Goal: Feedback & Contribution: Leave review/rating

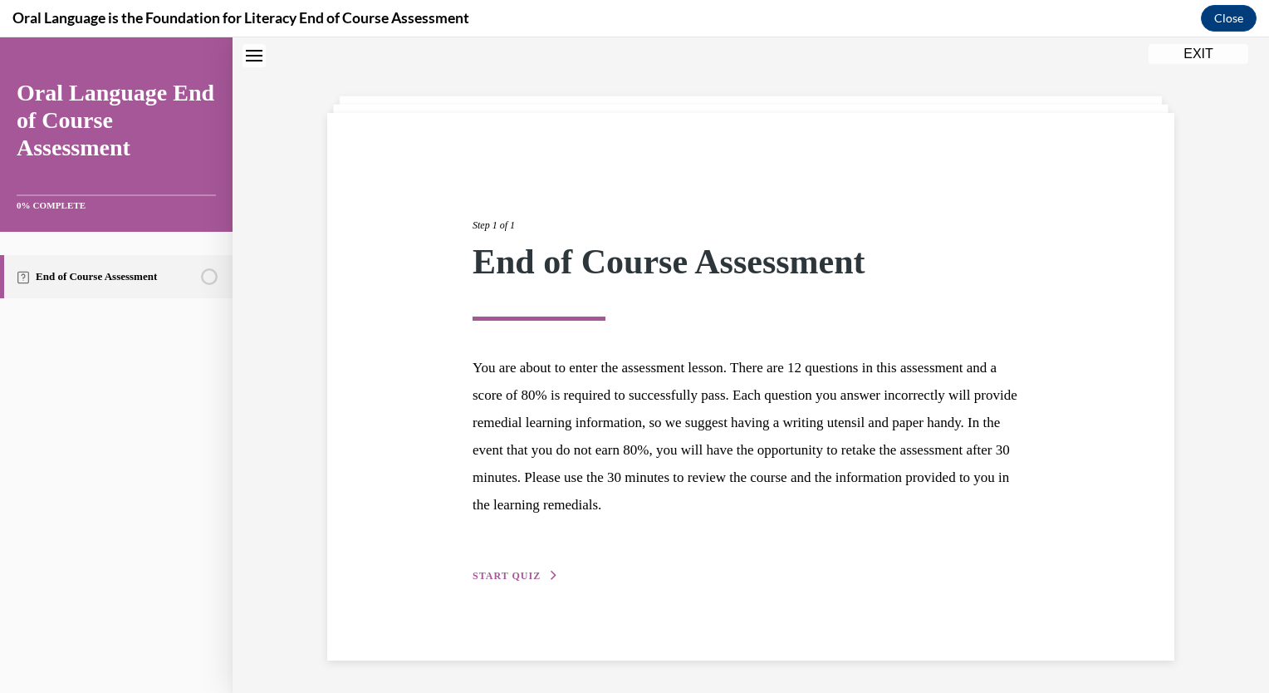
scroll to position [52, 0]
click at [511, 573] on span "START QUIZ" at bounding box center [507, 575] width 68 height 12
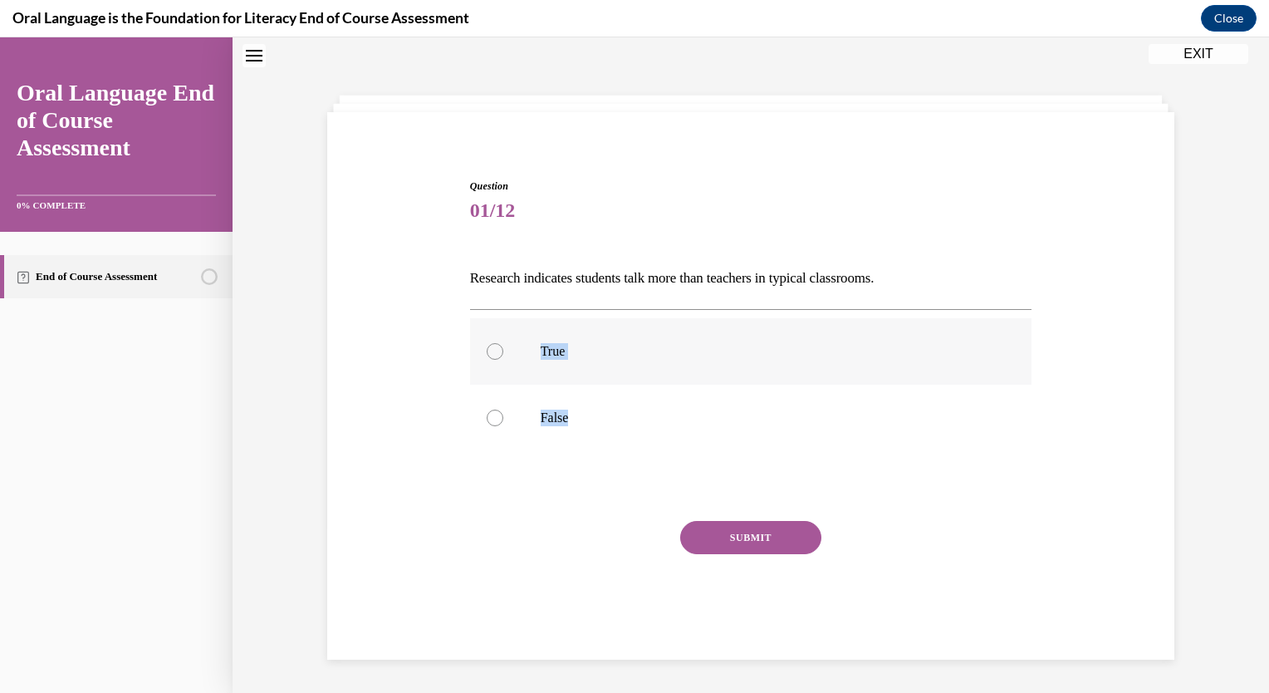
drag, startPoint x: 511, startPoint y: 573, endPoint x: 485, endPoint y: 344, distance: 230.7
click at [485, 344] on div "Question 01/12 Research indicates students talk more than teachers in typical c…" at bounding box center [751, 418] width 562 height 478
drag, startPoint x: 485, startPoint y: 344, endPoint x: 515, endPoint y: 500, distance: 159.0
click at [515, 500] on div "Question 01/12 Research indicates students talk more than teachers in typical c…" at bounding box center [751, 418] width 562 height 478
click at [481, 365] on label "True" at bounding box center [751, 351] width 562 height 66
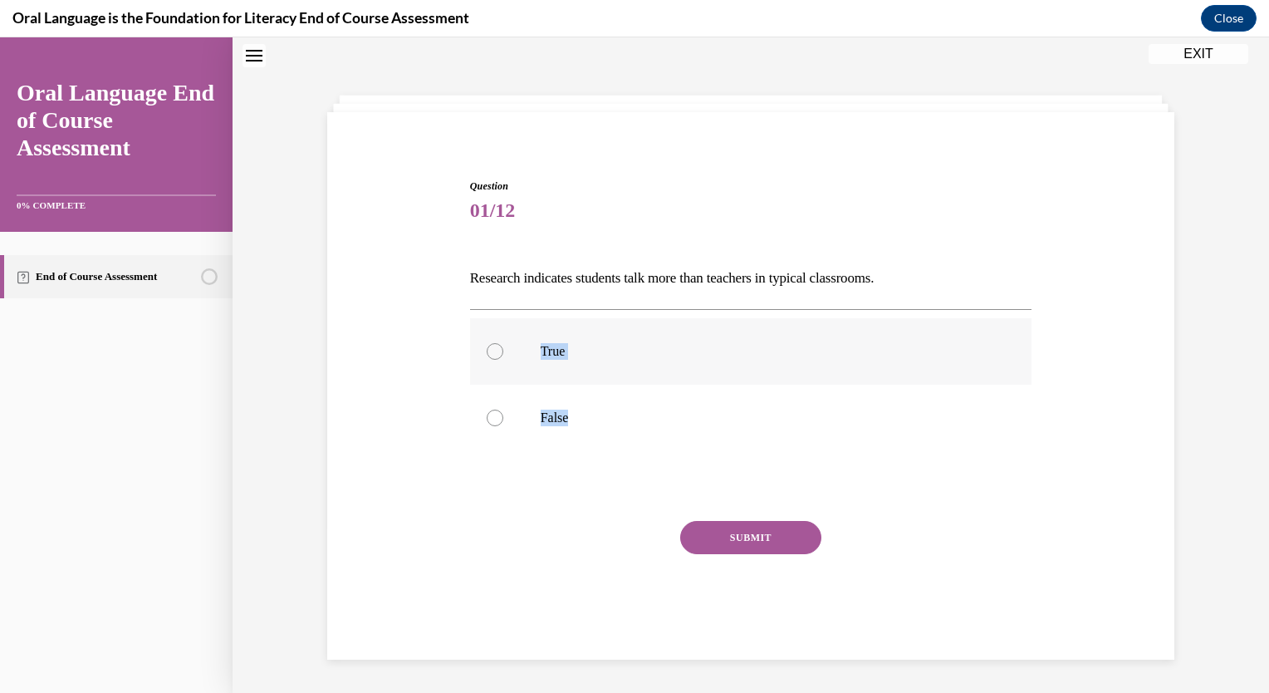
click at [487, 360] on input "True" at bounding box center [495, 351] width 17 height 17
radio input "true"
click at [683, 512] on div "Question 01/12 Research indicates students talk more than teachers in typical c…" at bounding box center [751, 418] width 562 height 478
click at [689, 521] on button "SUBMIT" at bounding box center [750, 537] width 141 height 33
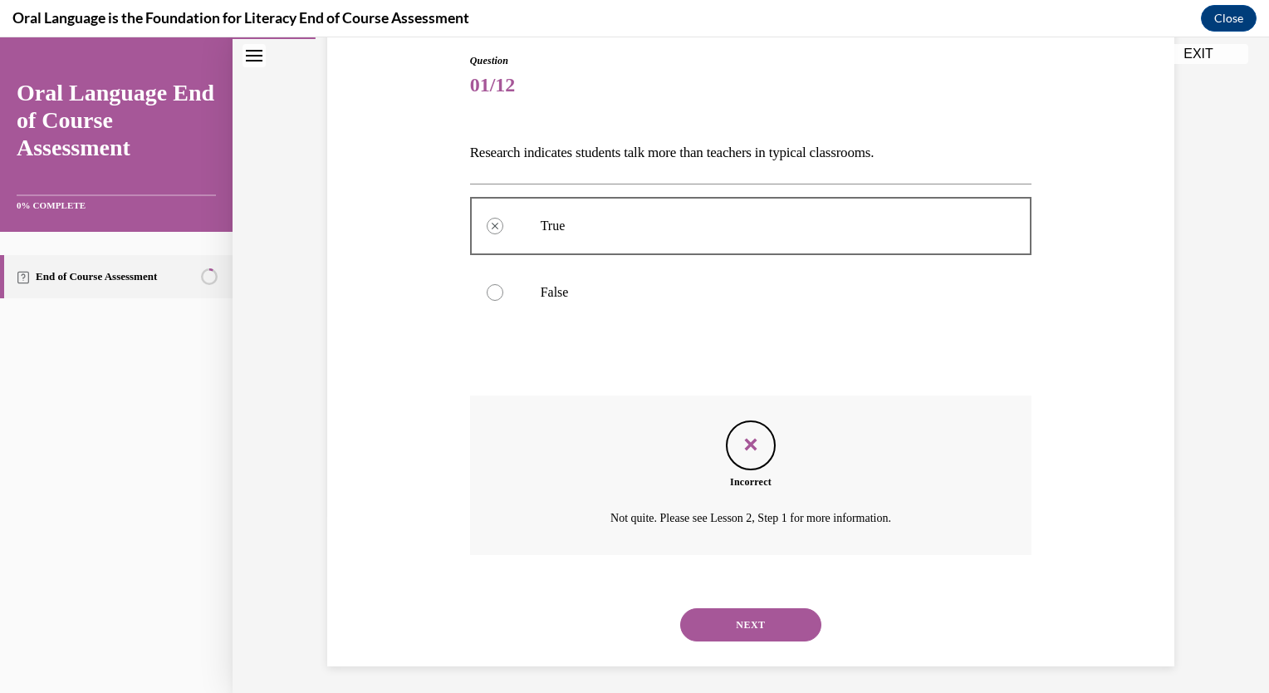
scroll to position [183, 0]
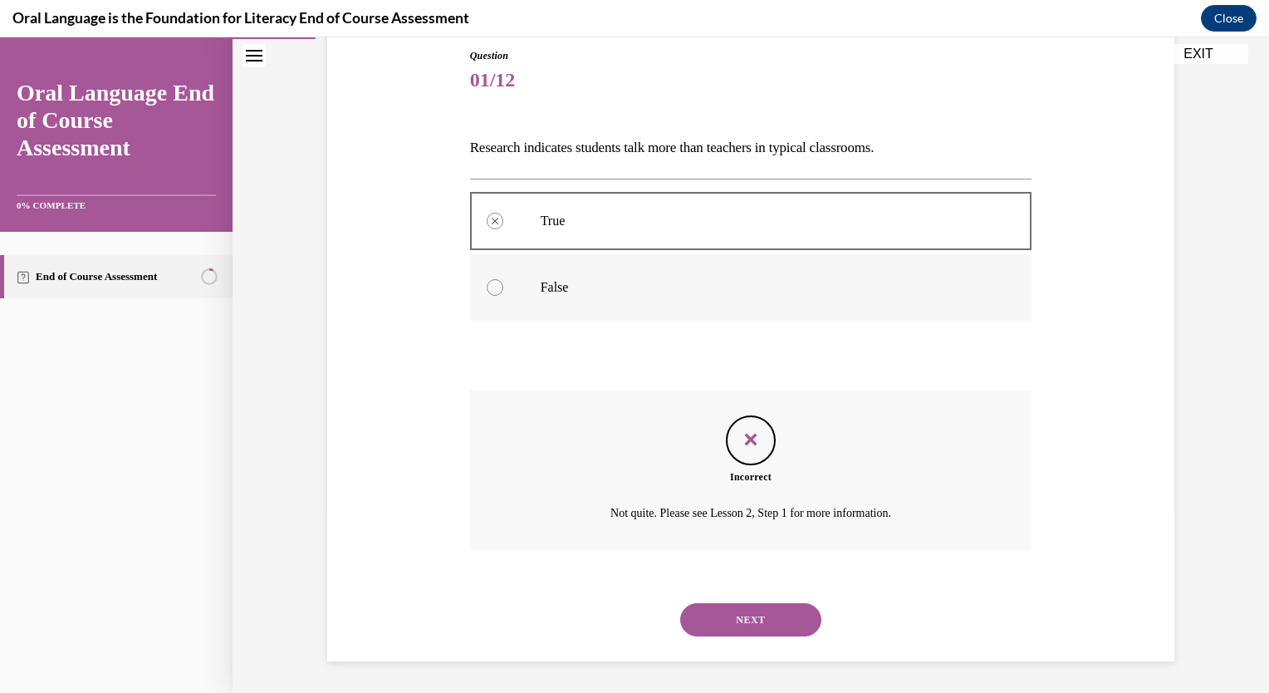
click at [487, 285] on div at bounding box center [495, 287] width 17 height 17
click at [757, 616] on button "NEXT" at bounding box center [750, 619] width 141 height 33
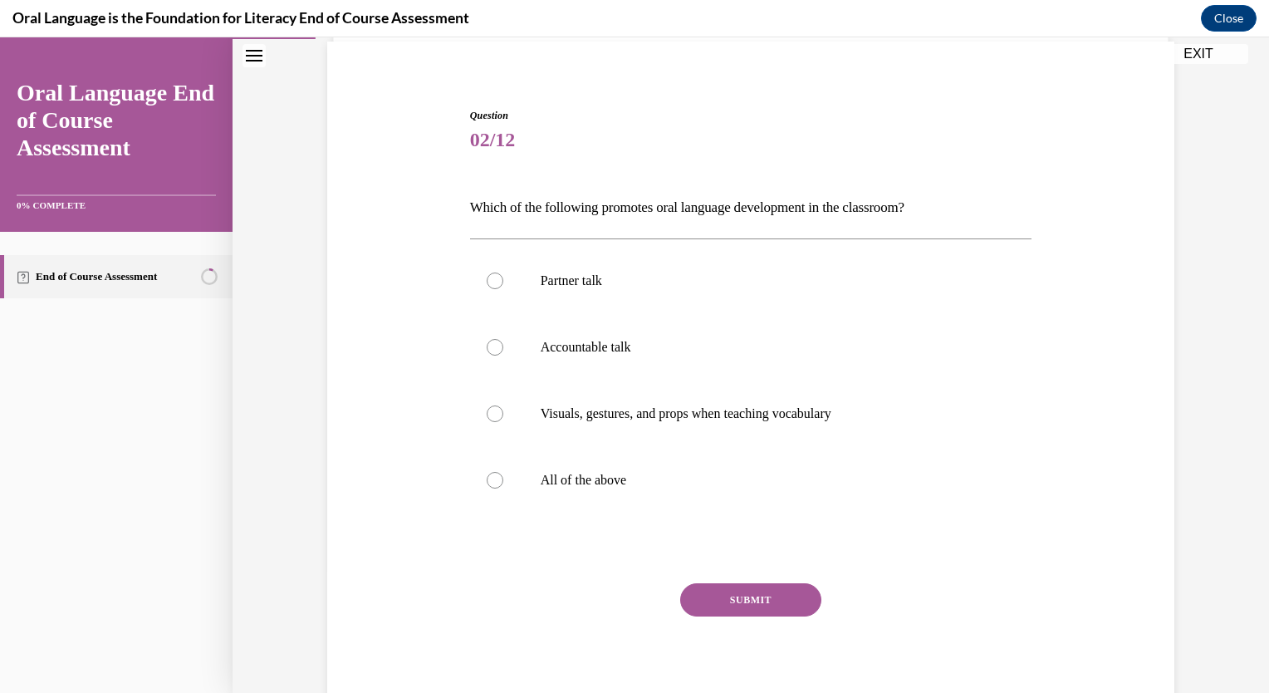
scroll to position [127, 0]
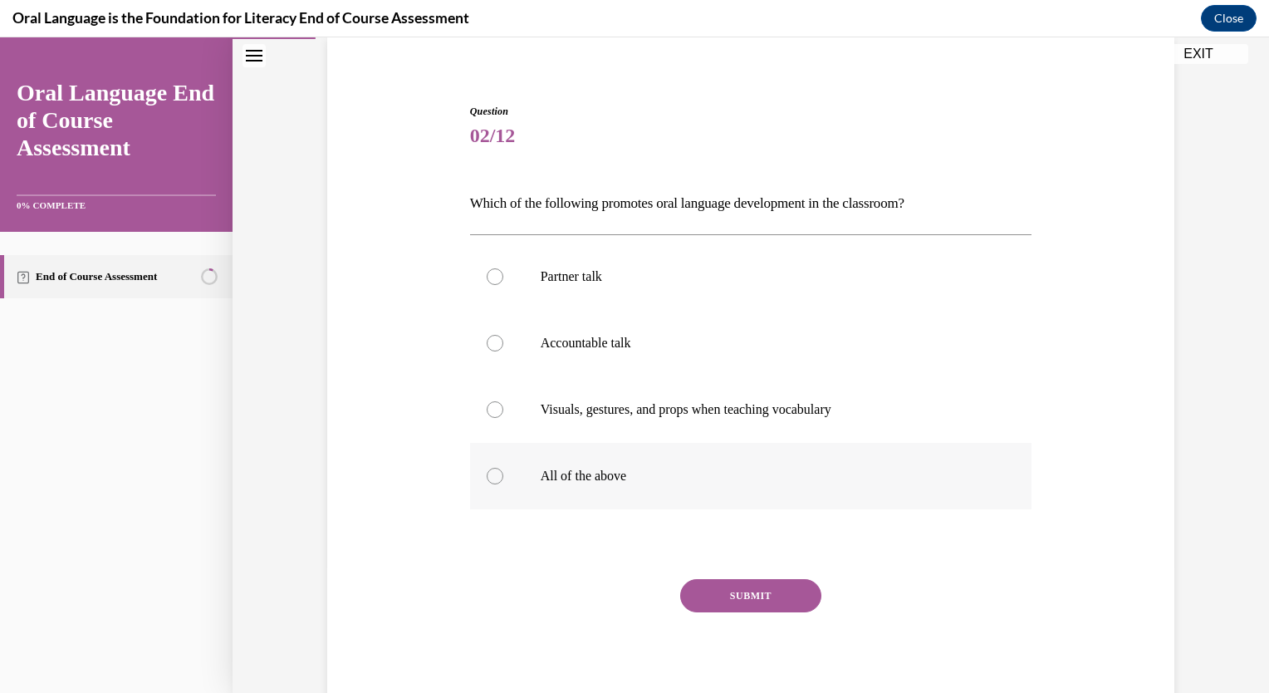
click at [487, 473] on div at bounding box center [495, 476] width 17 height 17
click at [487, 473] on input "All of the above" at bounding box center [495, 476] width 17 height 17
radio input "true"
click at [745, 590] on button "SUBMIT" at bounding box center [750, 595] width 141 height 33
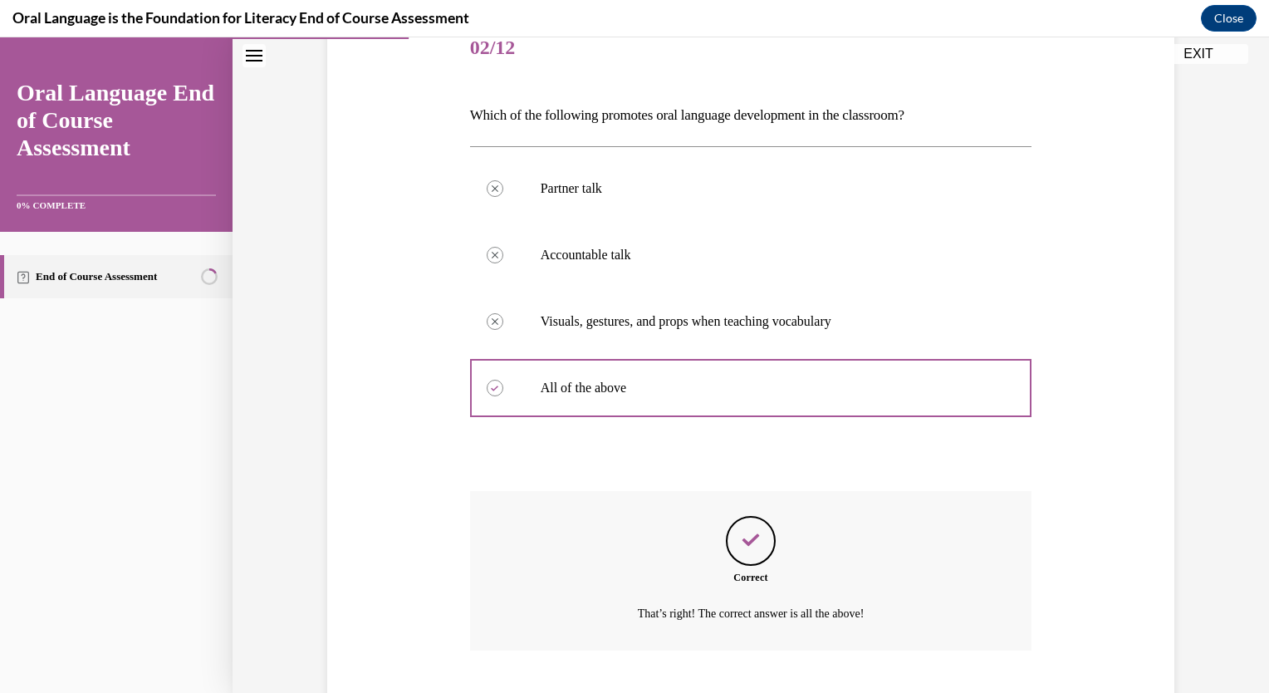
scroll to position [316, 0]
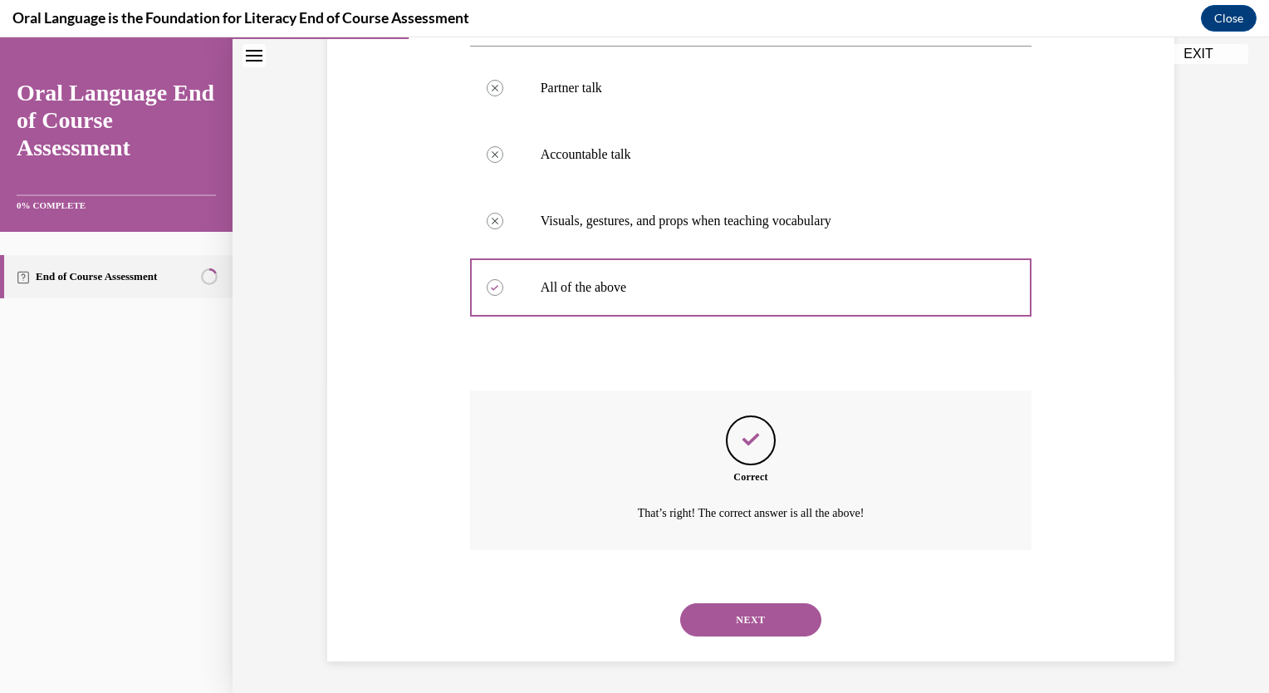
click at [732, 615] on button "NEXT" at bounding box center [750, 619] width 141 height 33
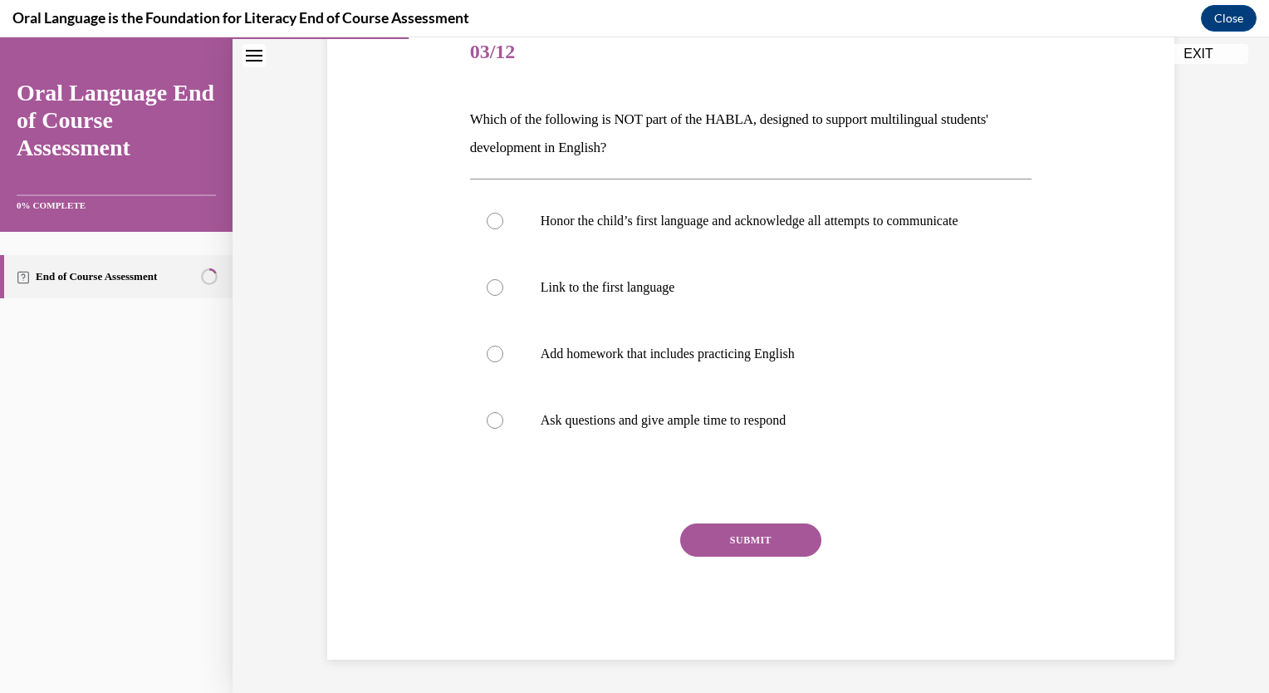
scroll to position [185, 0]
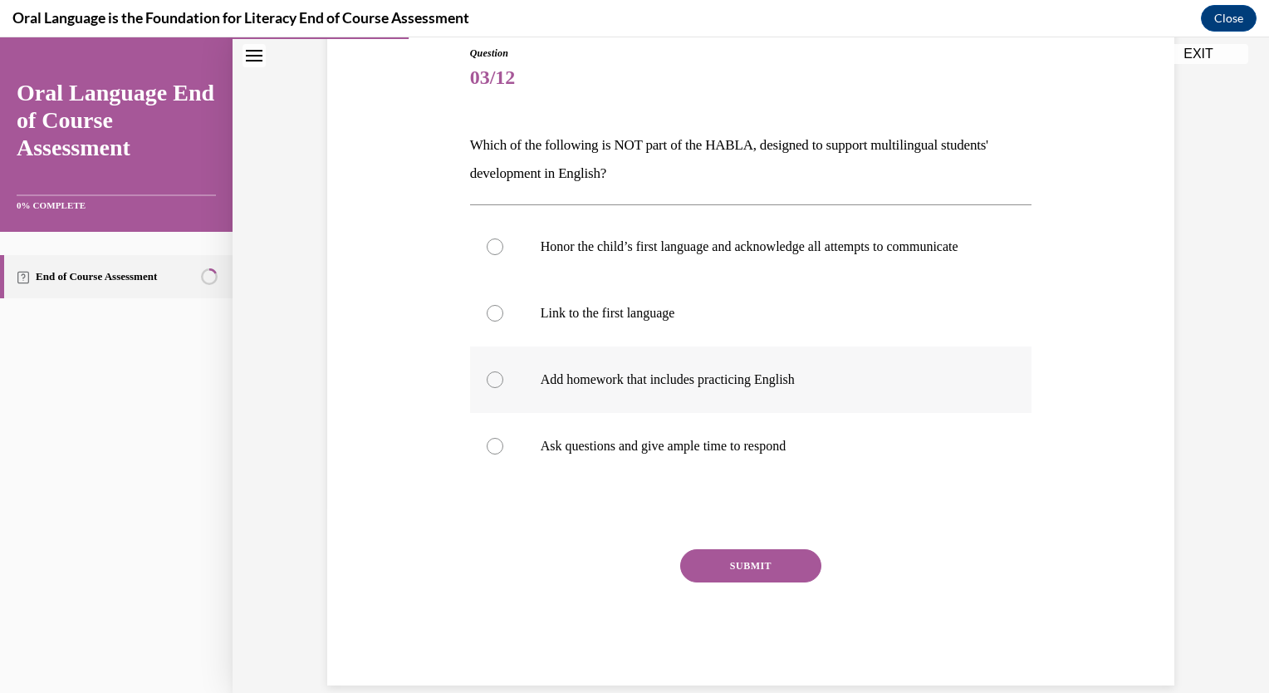
click at [609, 388] on p "Add homework that includes practicing English" at bounding box center [766, 379] width 450 height 17
click at [503, 388] on input "Add homework that includes practicing English" at bounding box center [495, 379] width 17 height 17
radio input "true"
click at [729, 577] on button "SUBMIT" at bounding box center [750, 565] width 141 height 33
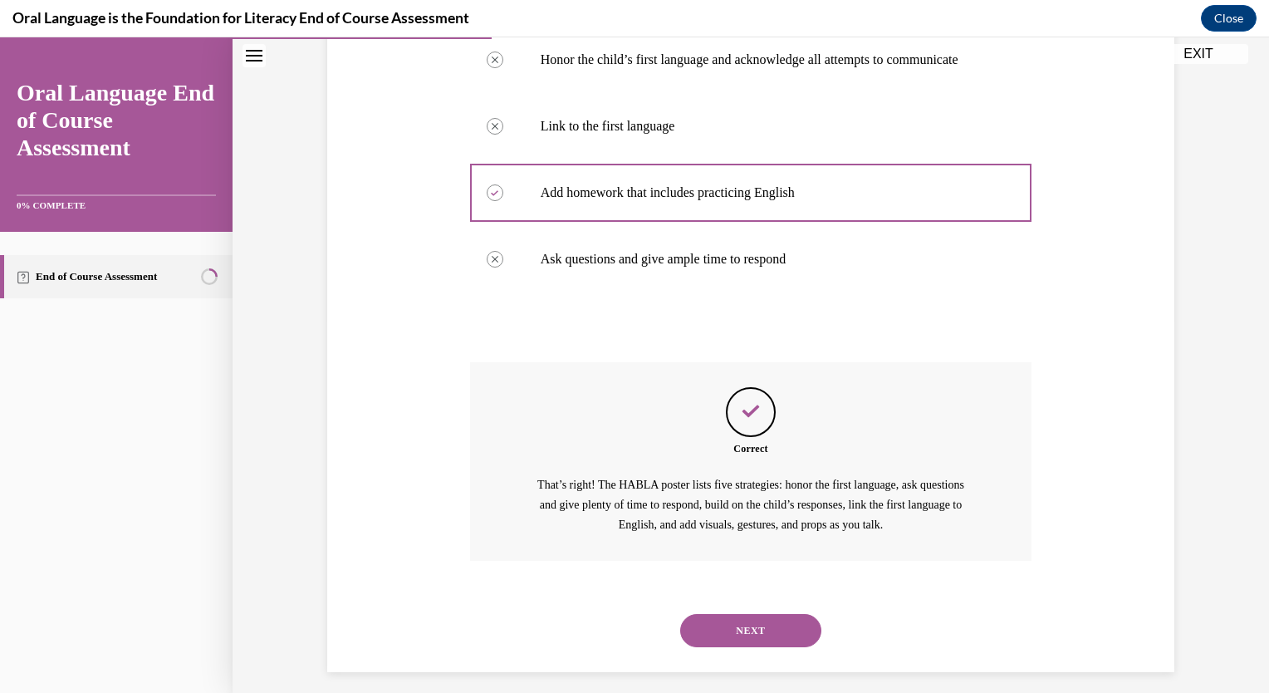
scroll to position [400, 0]
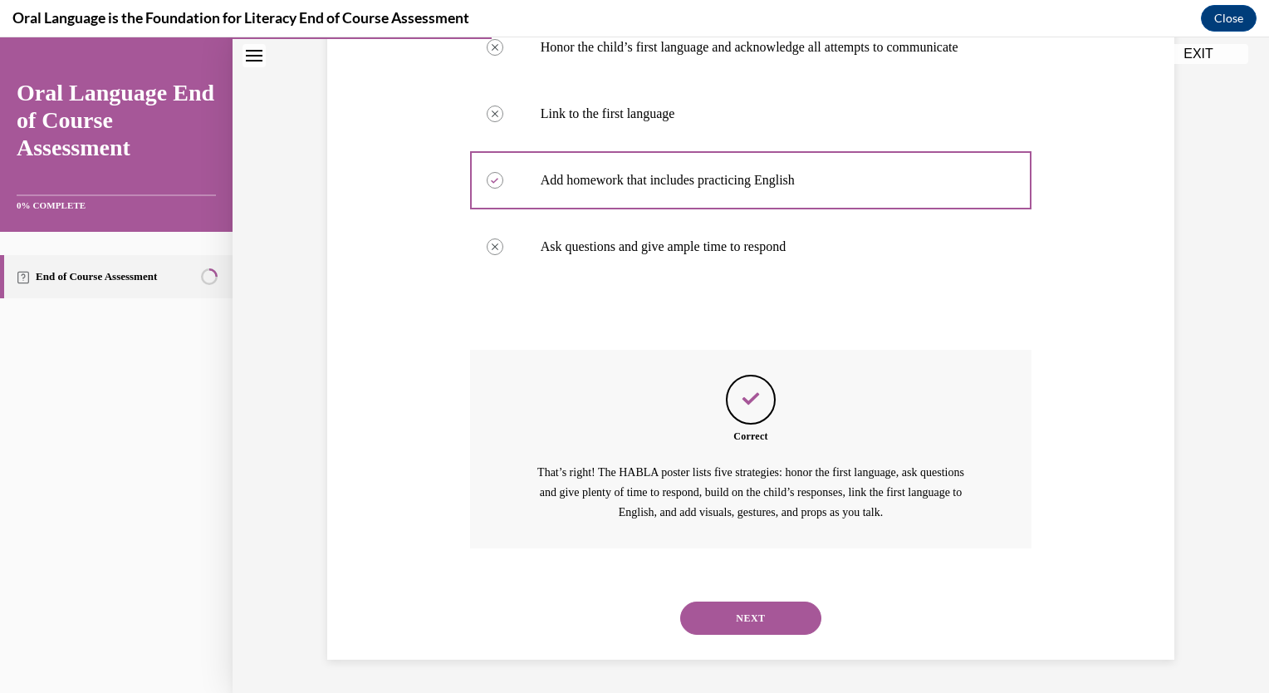
click at [732, 630] on button "NEXT" at bounding box center [750, 617] width 141 height 33
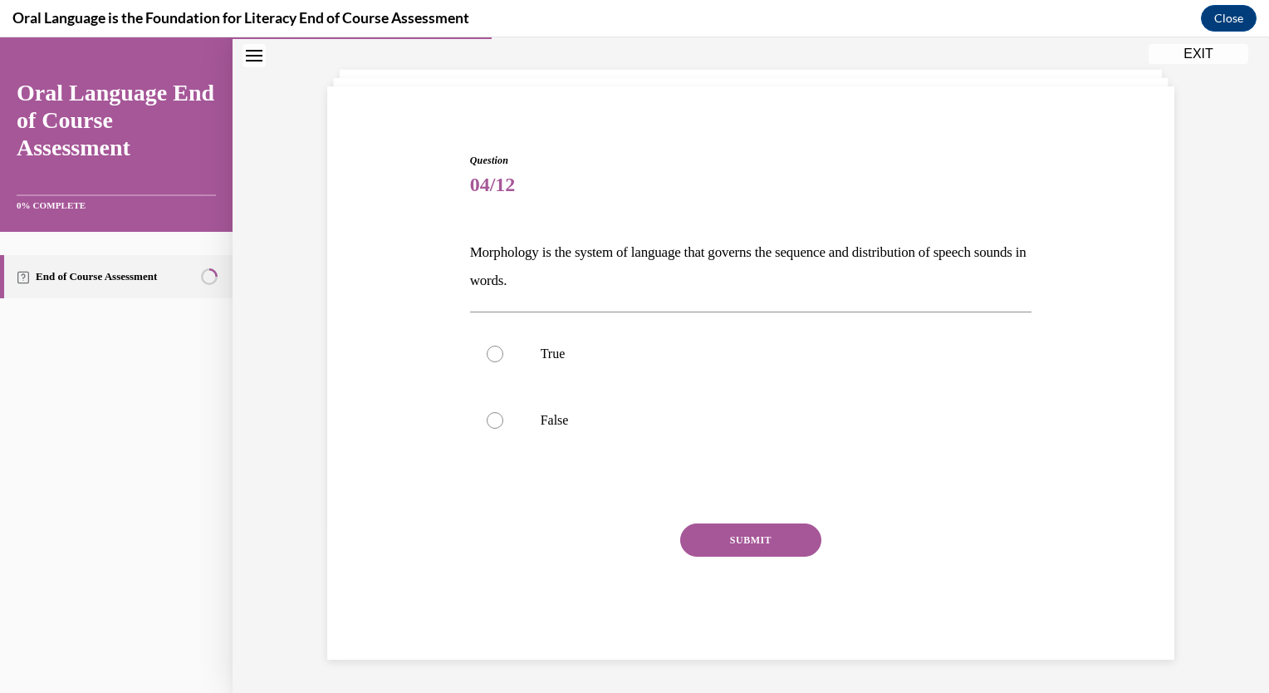
scroll to position [77, 0]
click at [487, 420] on div at bounding box center [495, 421] width 17 height 17
click at [487, 420] on input "False" at bounding box center [495, 421] width 17 height 17
radio input "true"
click at [752, 535] on button "SUBMIT" at bounding box center [750, 540] width 141 height 33
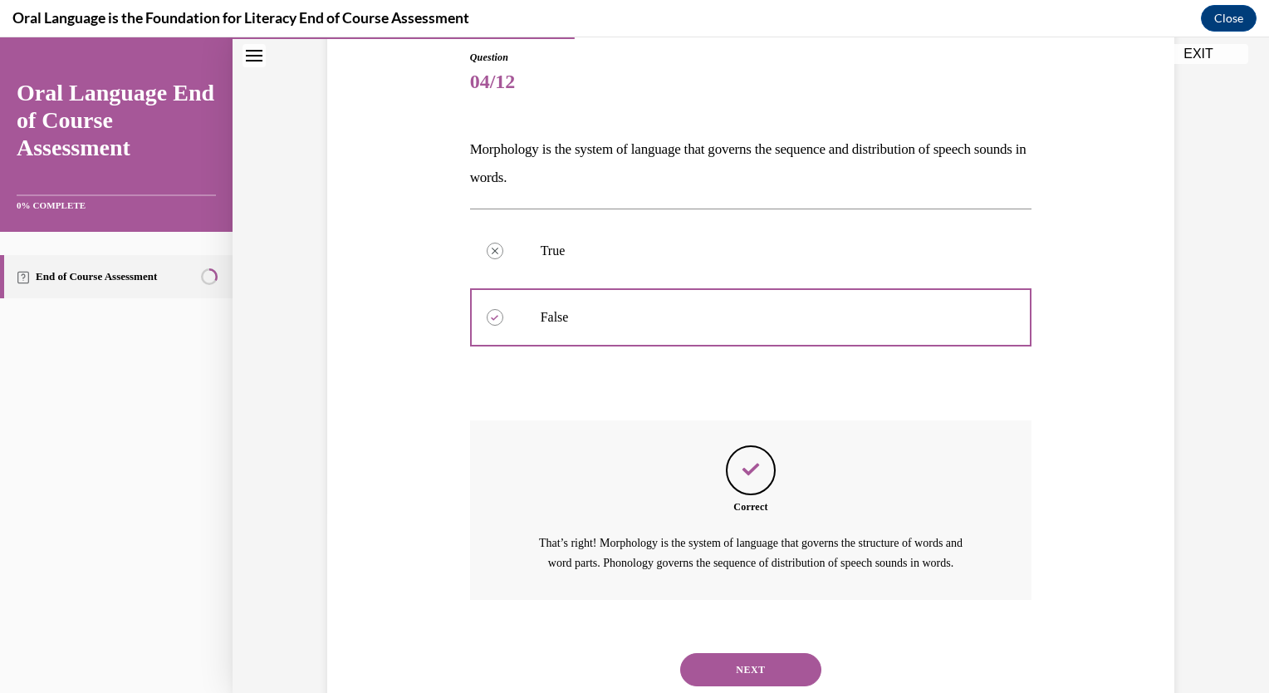
scroll to position [251, 0]
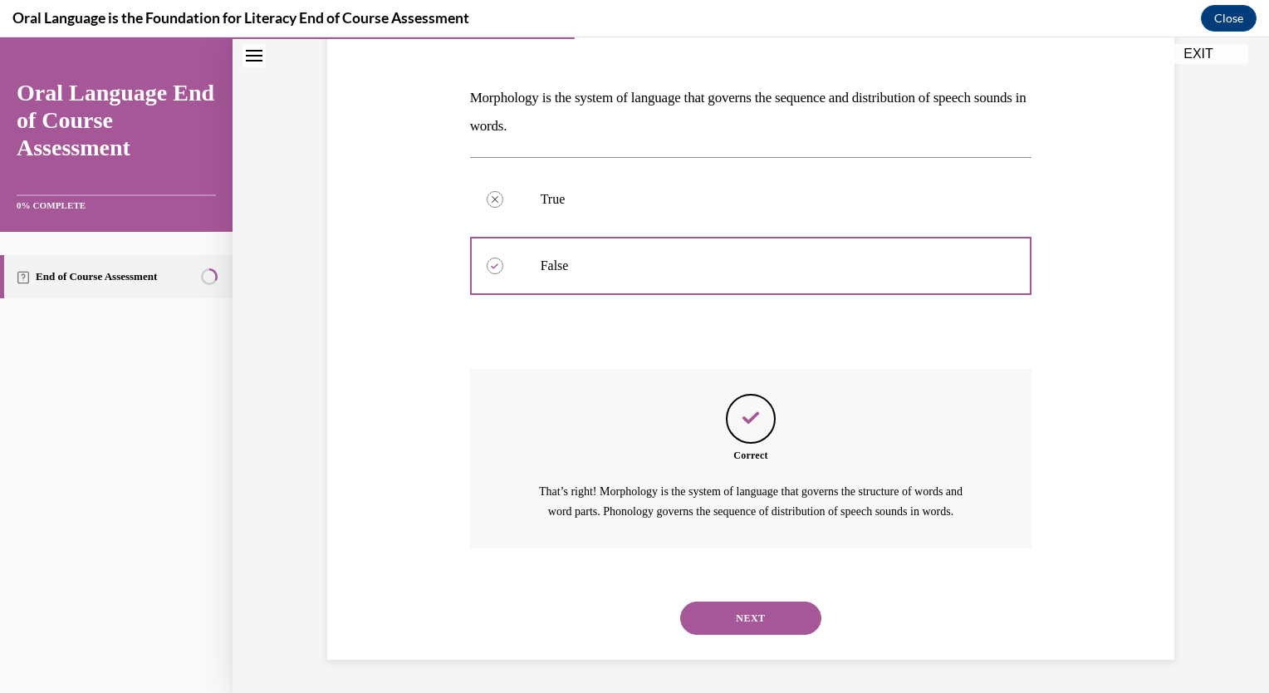
click at [738, 626] on button "NEXT" at bounding box center [750, 617] width 141 height 33
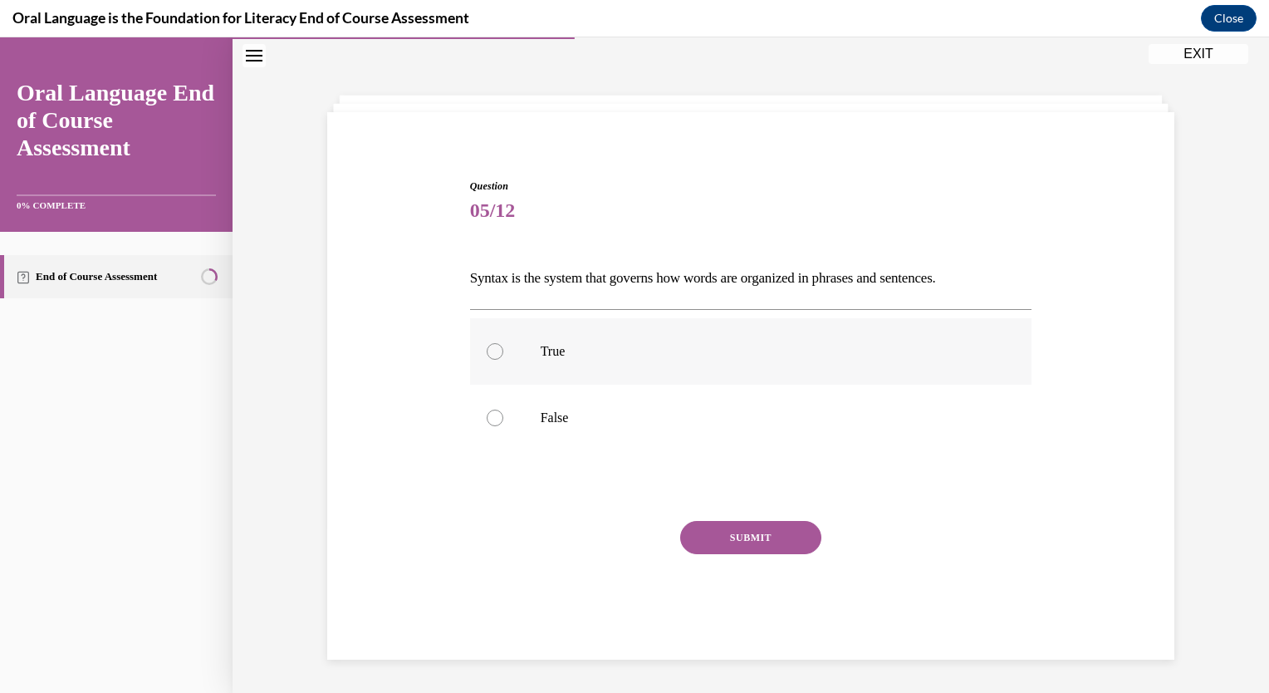
click at [487, 348] on div at bounding box center [495, 351] width 17 height 17
click at [487, 348] on input "True" at bounding box center [495, 351] width 17 height 17
radio input "true"
click at [721, 540] on button "SUBMIT" at bounding box center [750, 537] width 141 height 33
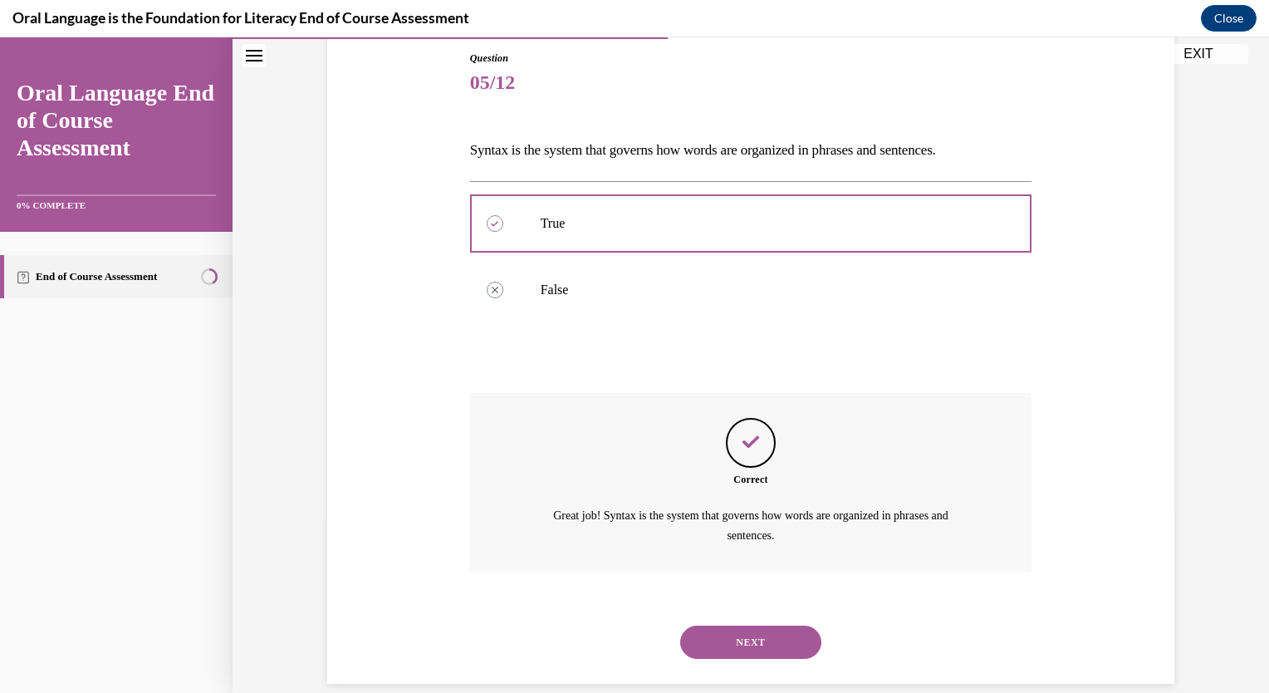
scroll to position [203, 0]
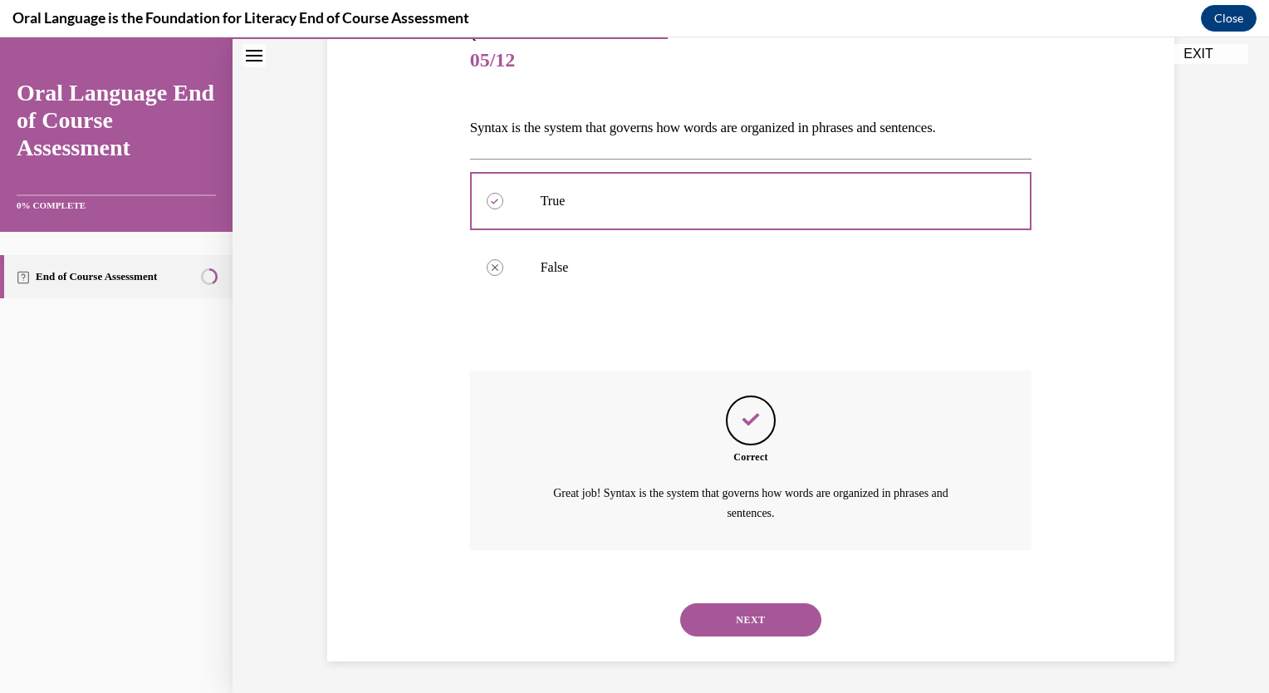
drag, startPoint x: 728, startPoint y: 623, endPoint x: 708, endPoint y: 617, distance: 20.0
click at [708, 617] on button "NEXT" at bounding box center [750, 619] width 141 height 33
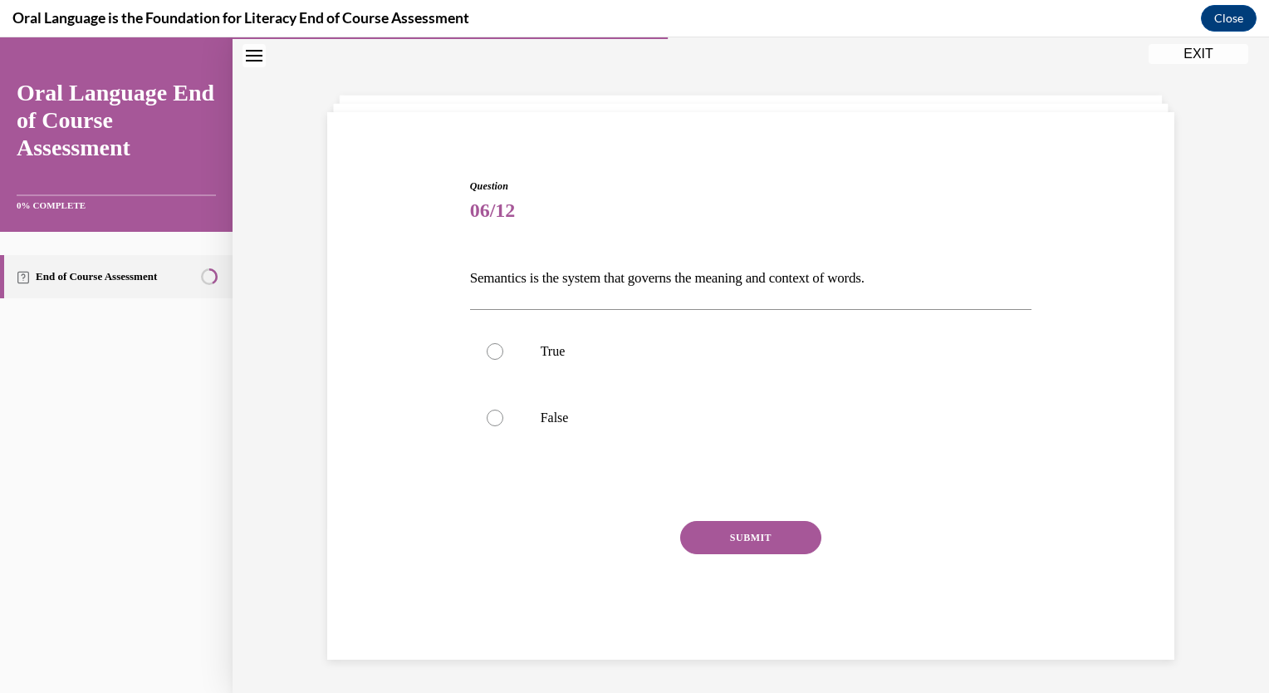
scroll to position [52, 0]
click at [491, 354] on div at bounding box center [495, 351] width 17 height 17
click at [491, 354] on input "True" at bounding box center [495, 351] width 17 height 17
radio input "true"
click at [714, 533] on button "SUBMIT" at bounding box center [750, 537] width 141 height 33
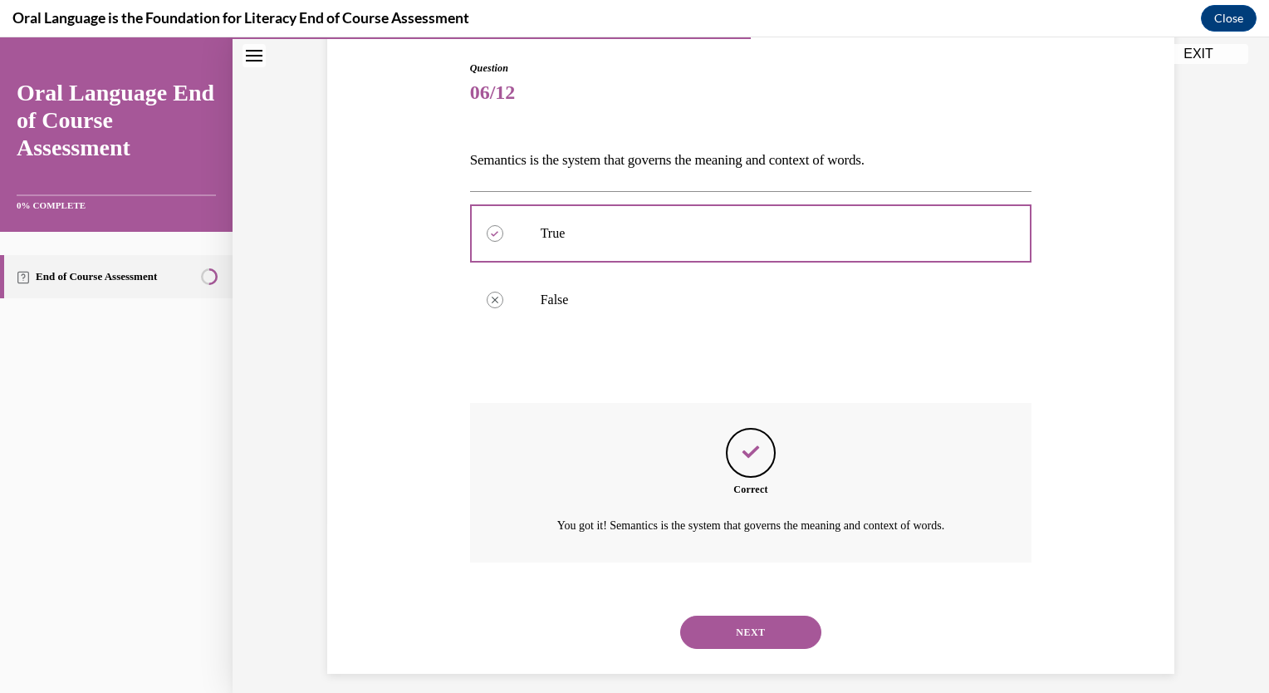
scroll to position [183, 0]
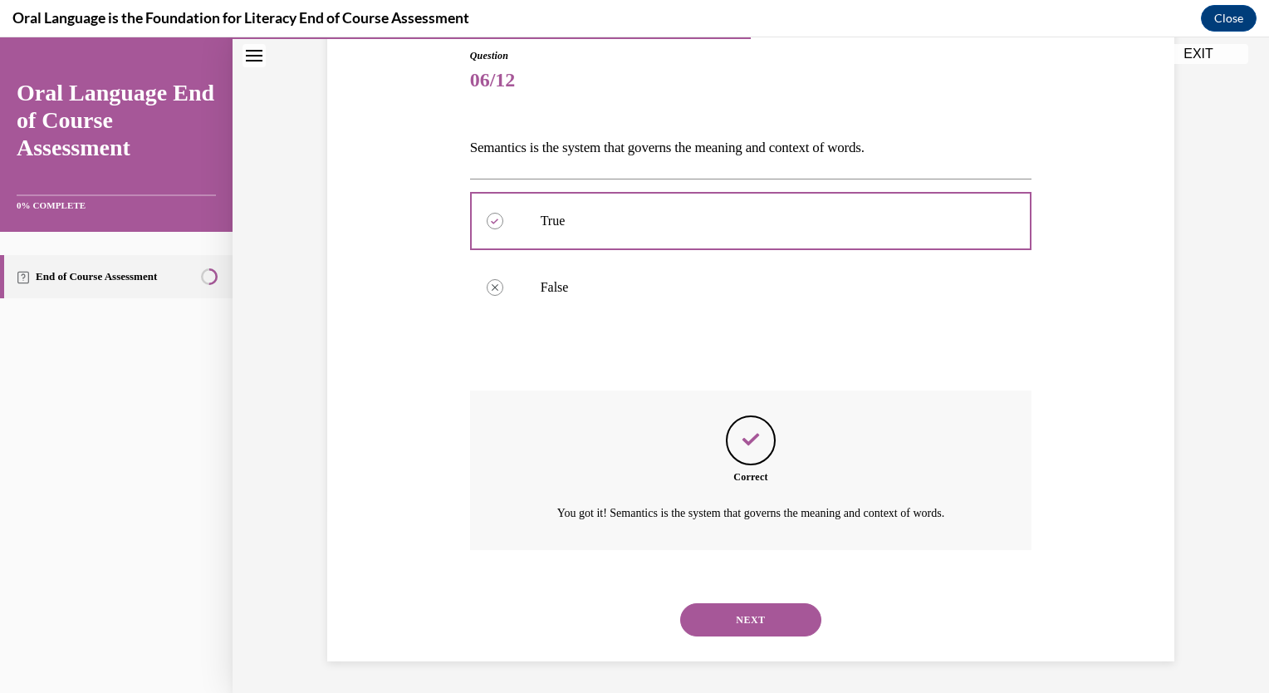
click at [744, 617] on button "NEXT" at bounding box center [750, 619] width 141 height 33
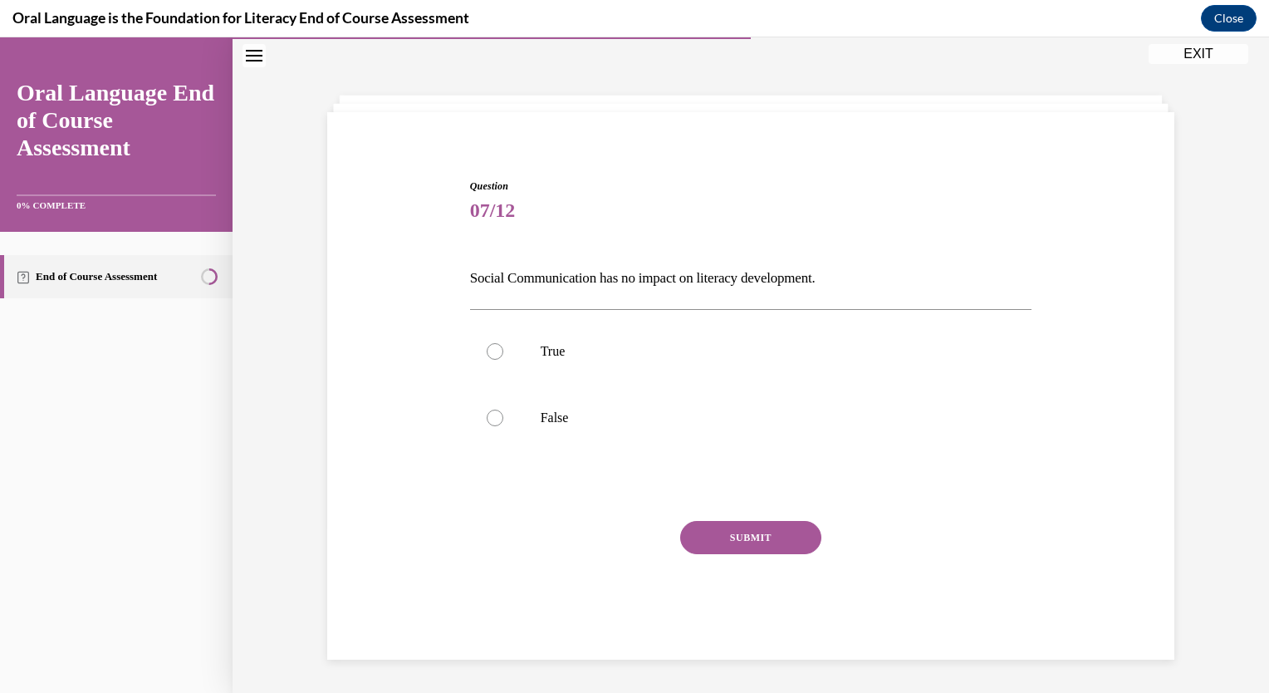
scroll to position [52, 0]
click at [492, 414] on div at bounding box center [495, 417] width 17 height 17
click at [492, 414] on input "False" at bounding box center [495, 417] width 17 height 17
radio input "true"
click at [697, 532] on button "SUBMIT" at bounding box center [750, 537] width 141 height 33
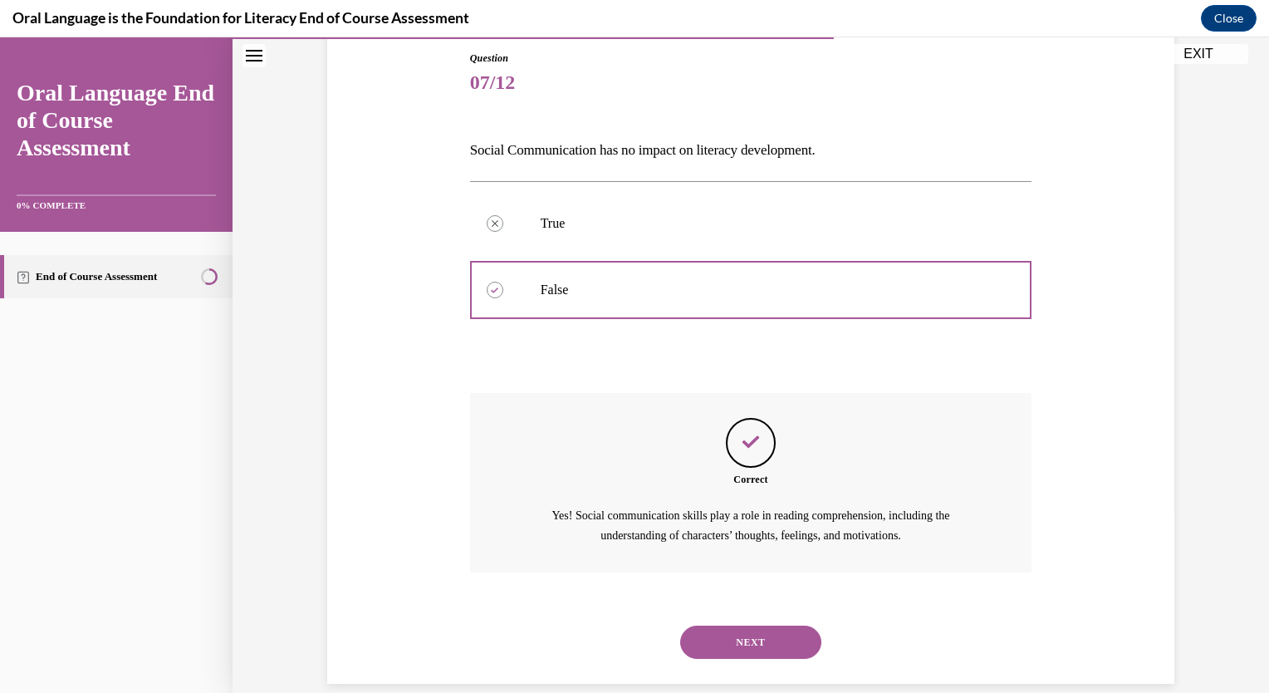
scroll to position [203, 0]
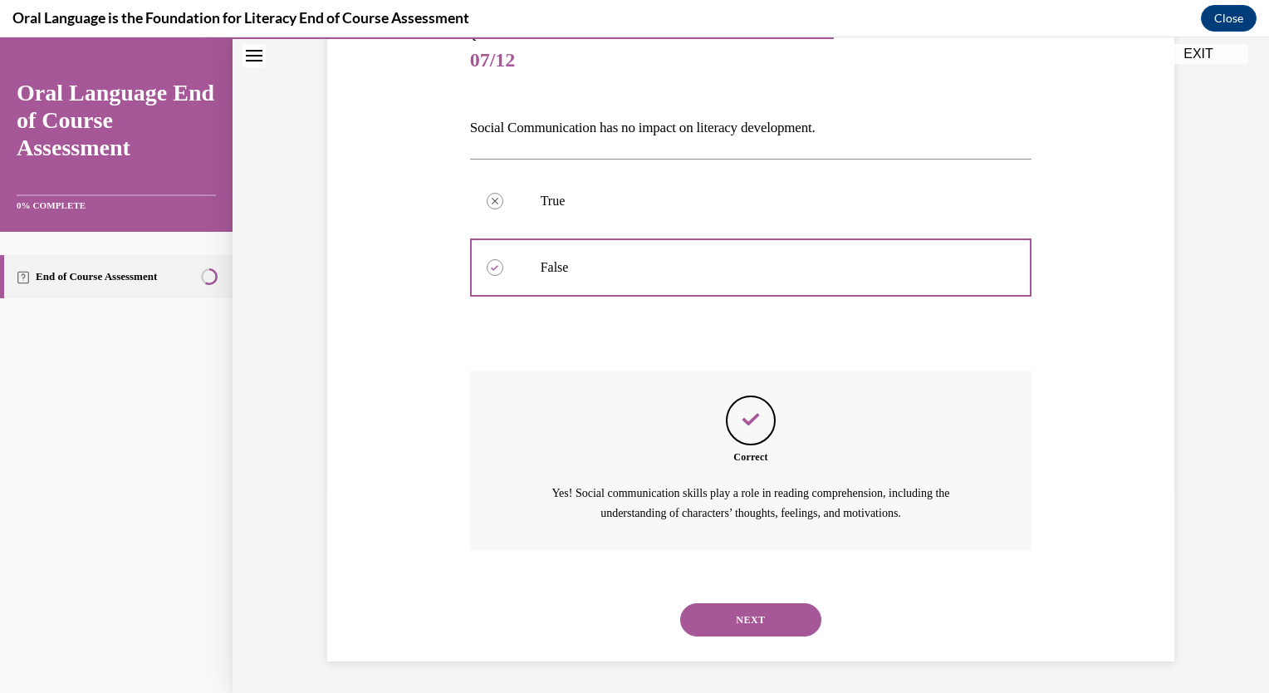
click at [736, 613] on button "NEXT" at bounding box center [750, 619] width 141 height 33
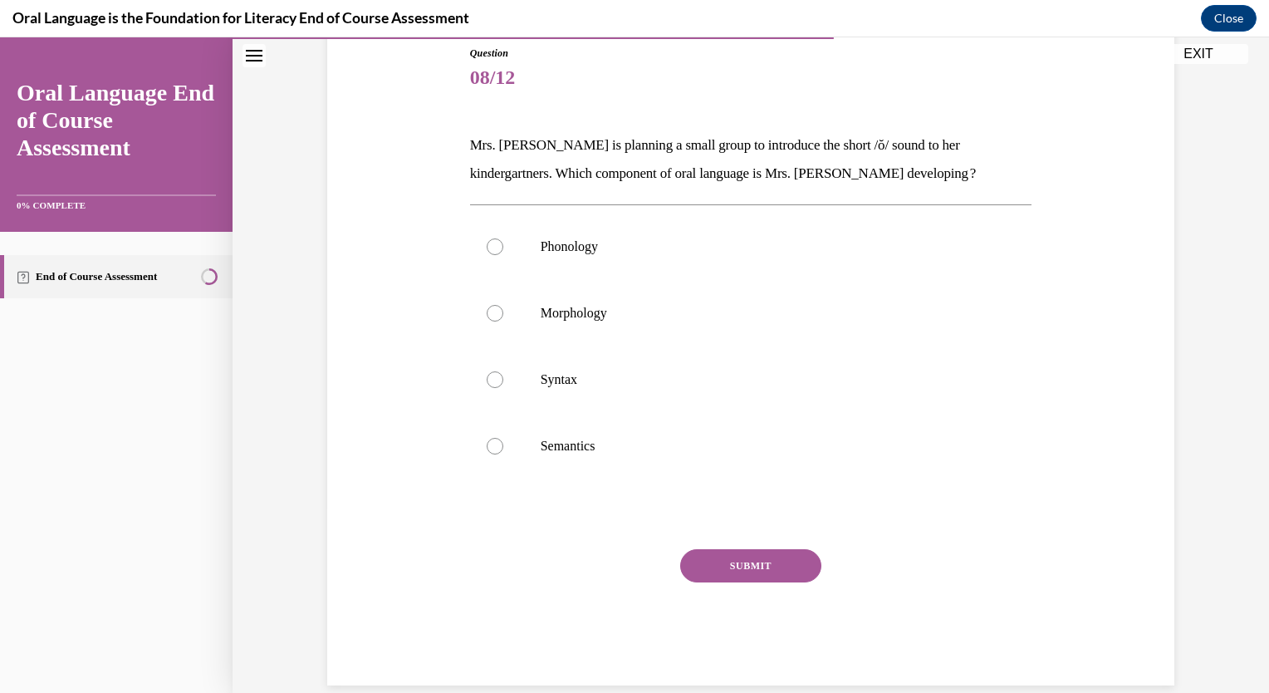
scroll to position [68, 0]
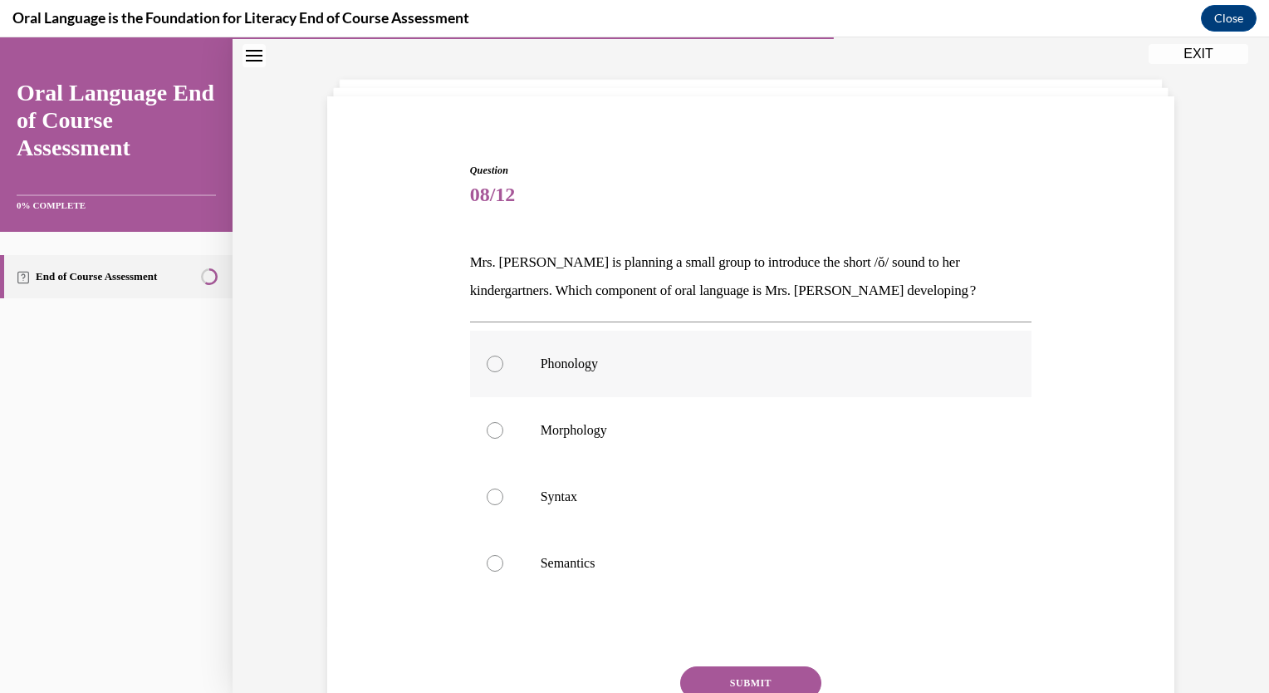
click at [478, 378] on label "Phonology" at bounding box center [751, 364] width 562 height 66
click at [487, 372] on input "Phonology" at bounding box center [495, 363] width 17 height 17
radio input "true"
click at [734, 676] on button "SUBMIT" at bounding box center [750, 682] width 141 height 33
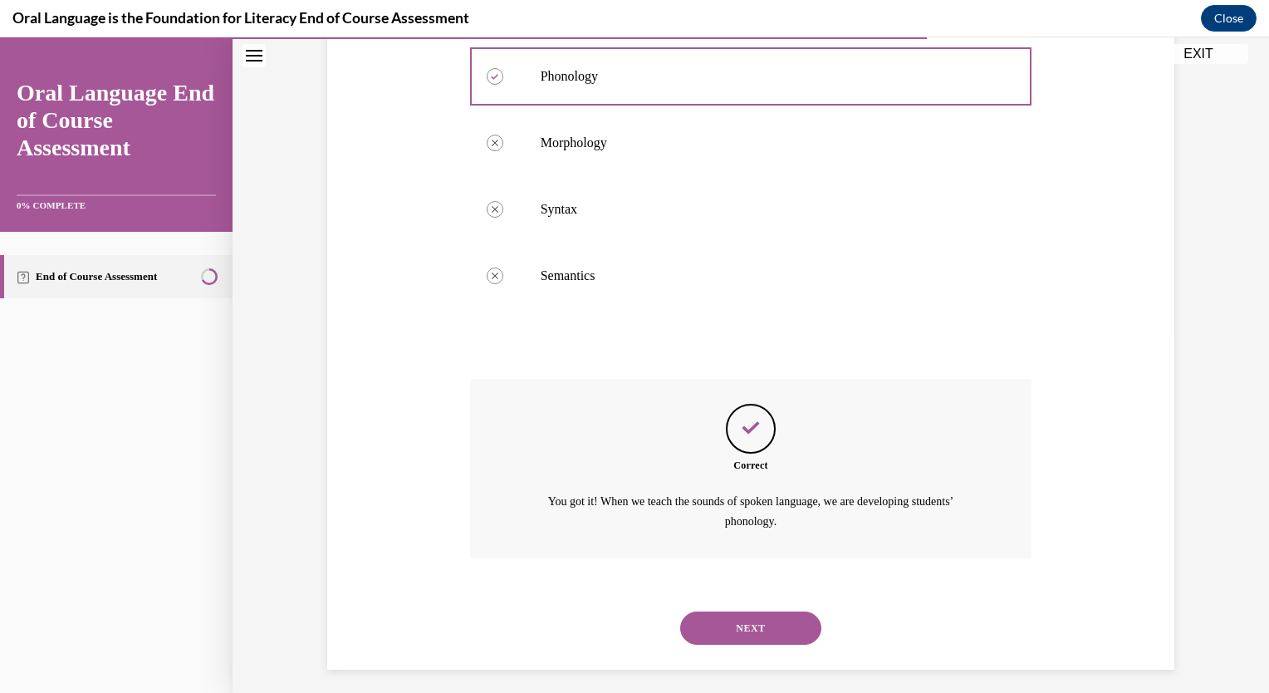
scroll to position [365, 0]
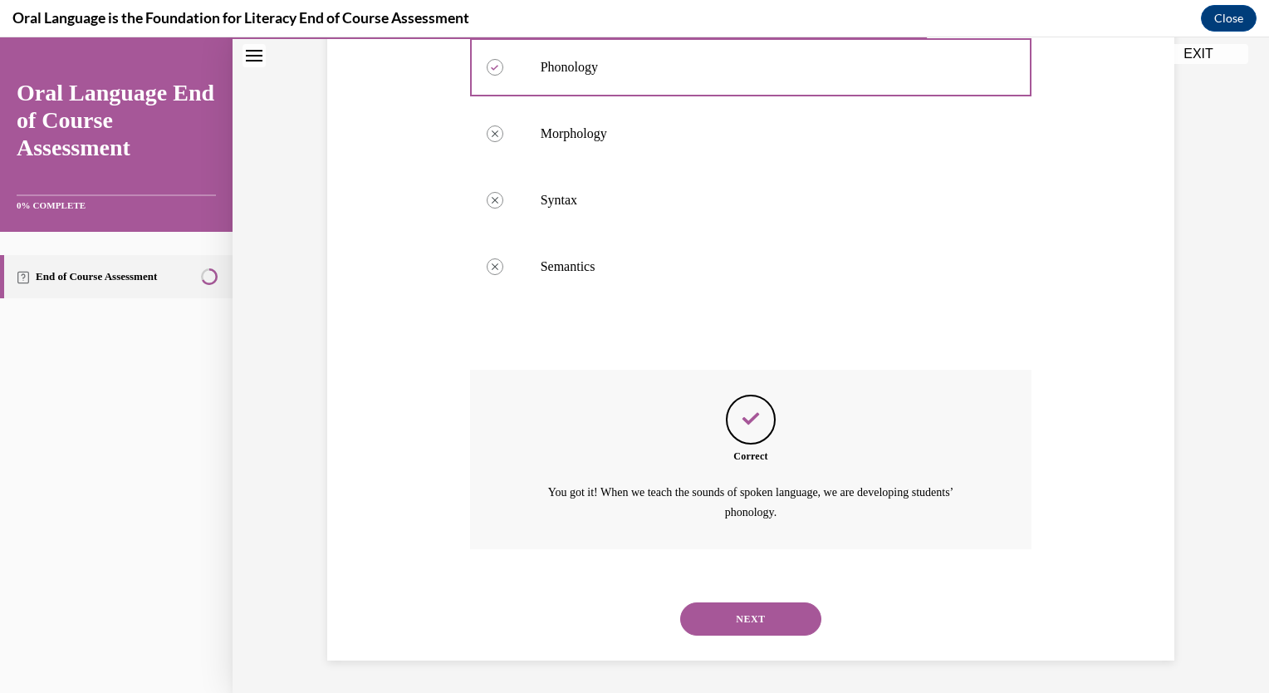
click at [713, 614] on button "NEXT" at bounding box center [750, 618] width 141 height 33
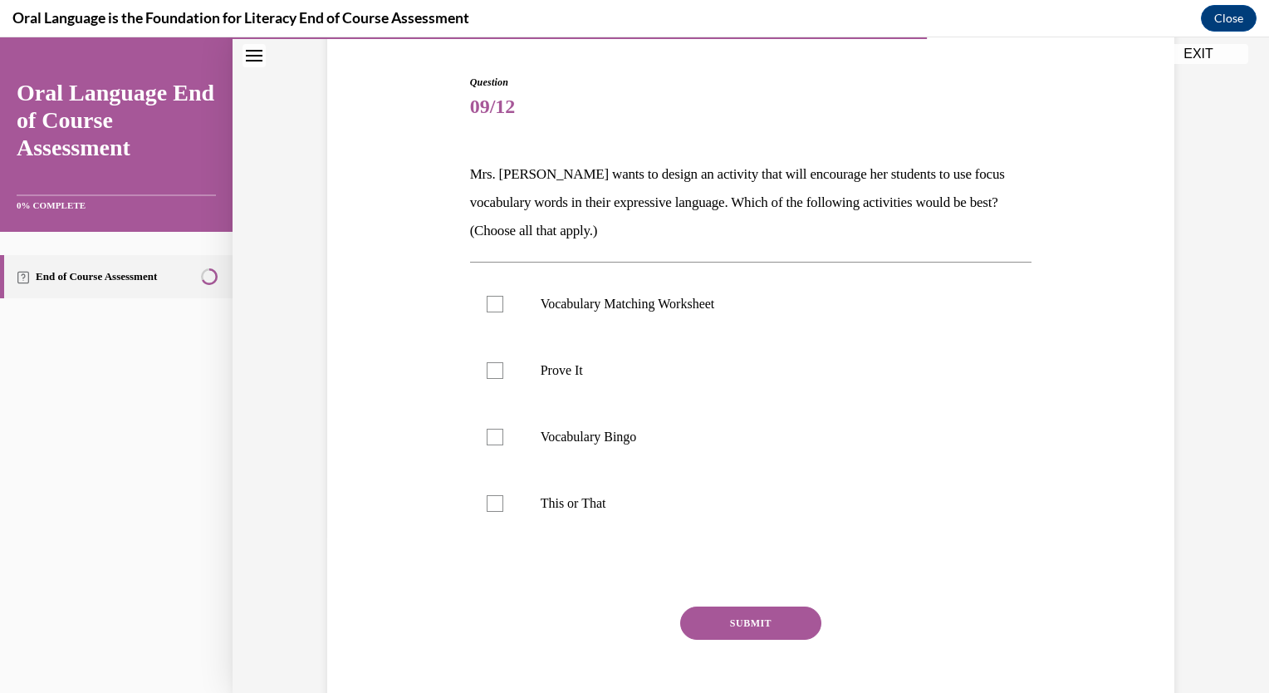
scroll to position [159, 0]
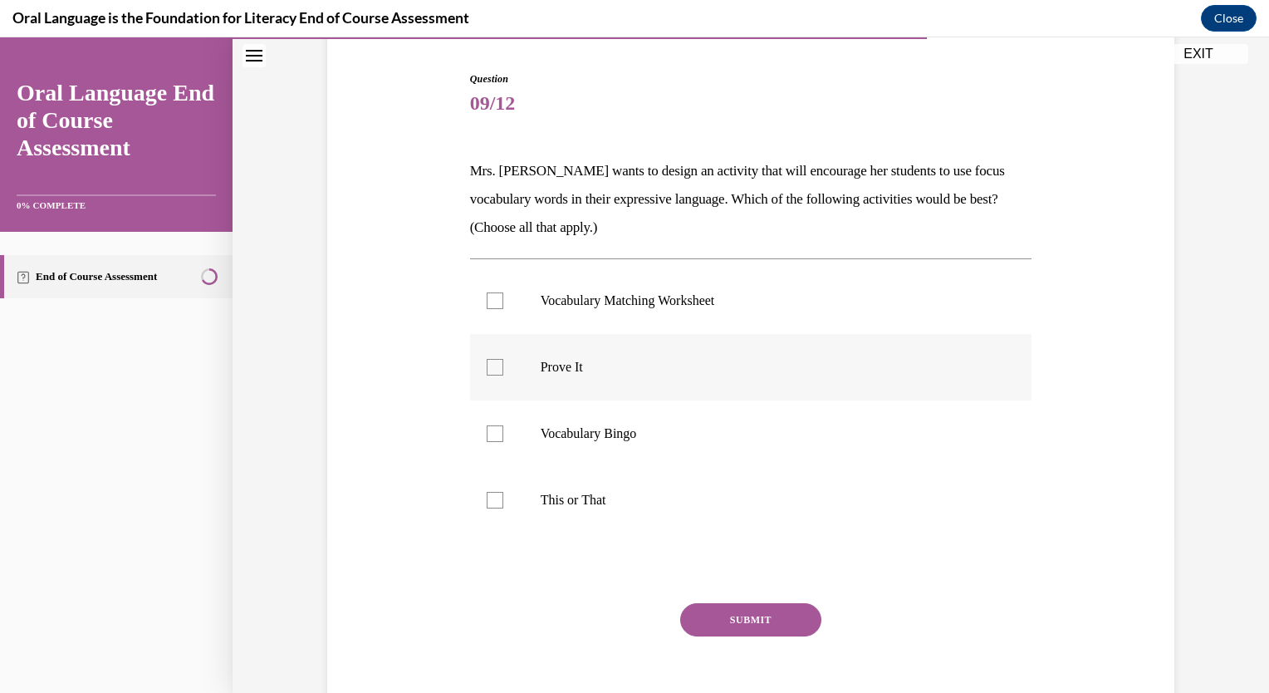
click at [487, 367] on div at bounding box center [495, 367] width 17 height 17
click at [487, 367] on input "Prove It" at bounding box center [495, 367] width 17 height 17
checkbox input "true"
click at [497, 488] on label "This or That" at bounding box center [751, 500] width 562 height 66
click at [497, 492] on input "This or That" at bounding box center [495, 500] width 17 height 17
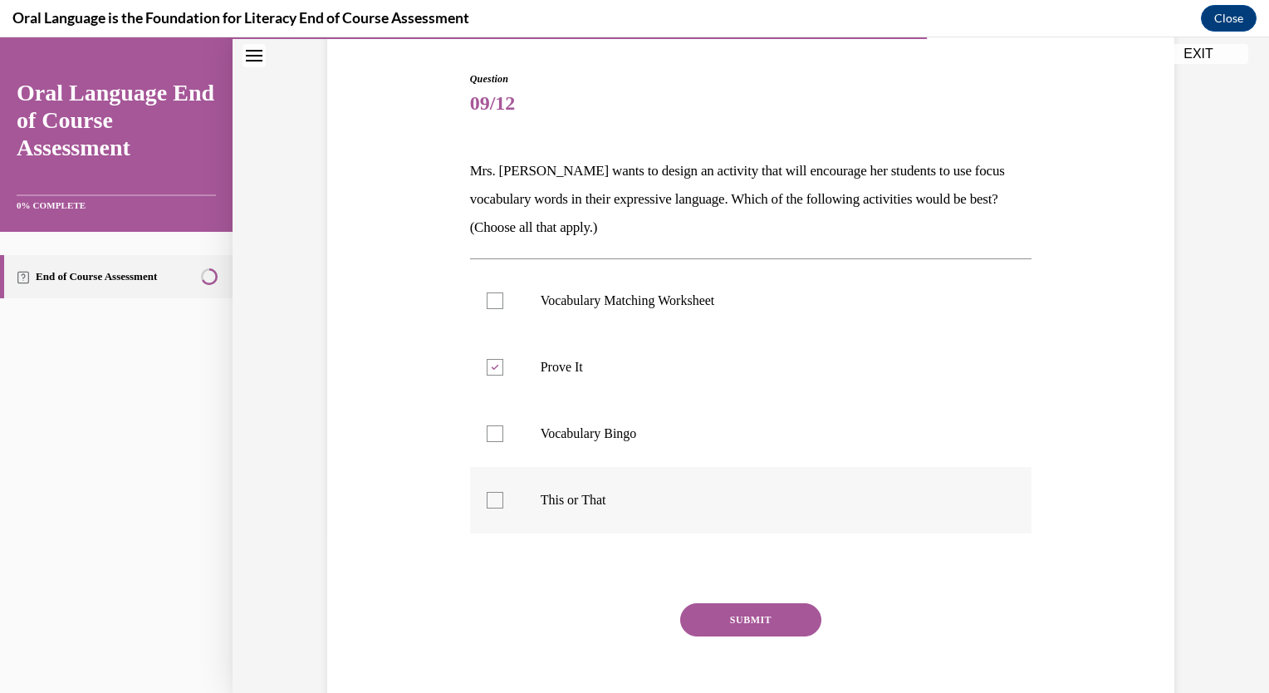
checkbox input "true"
click at [720, 621] on button "SUBMIT" at bounding box center [750, 619] width 141 height 33
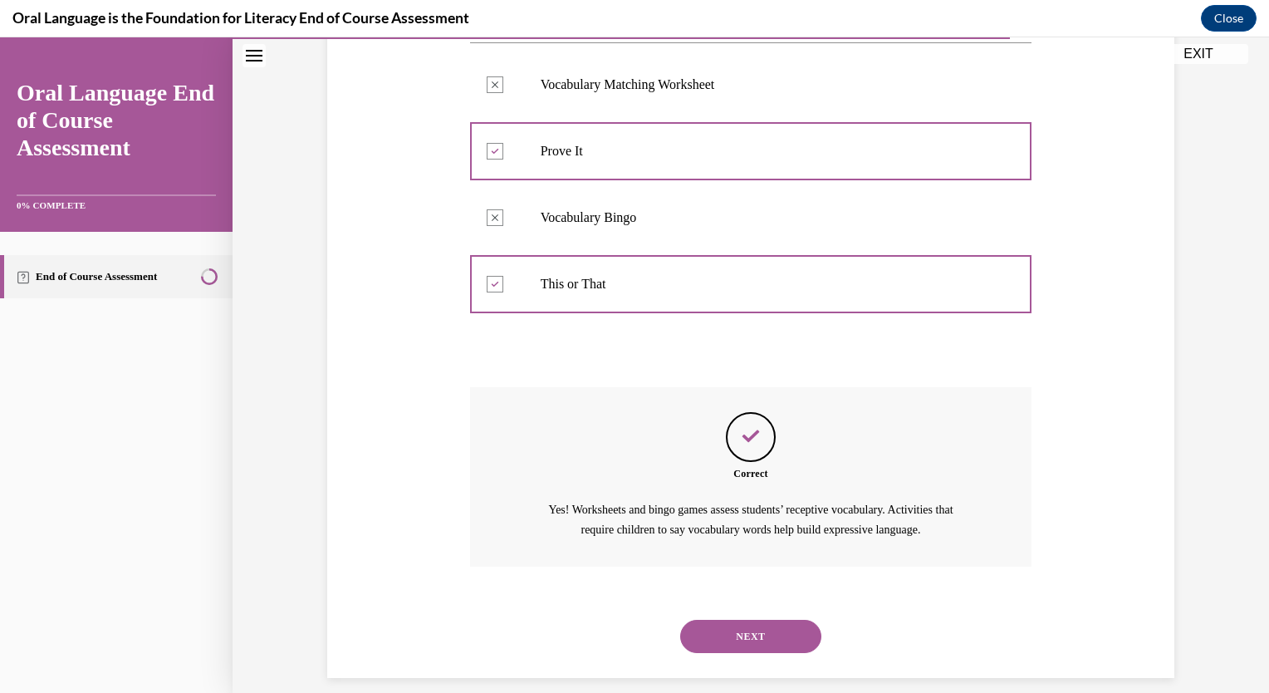
scroll to position [392, 0]
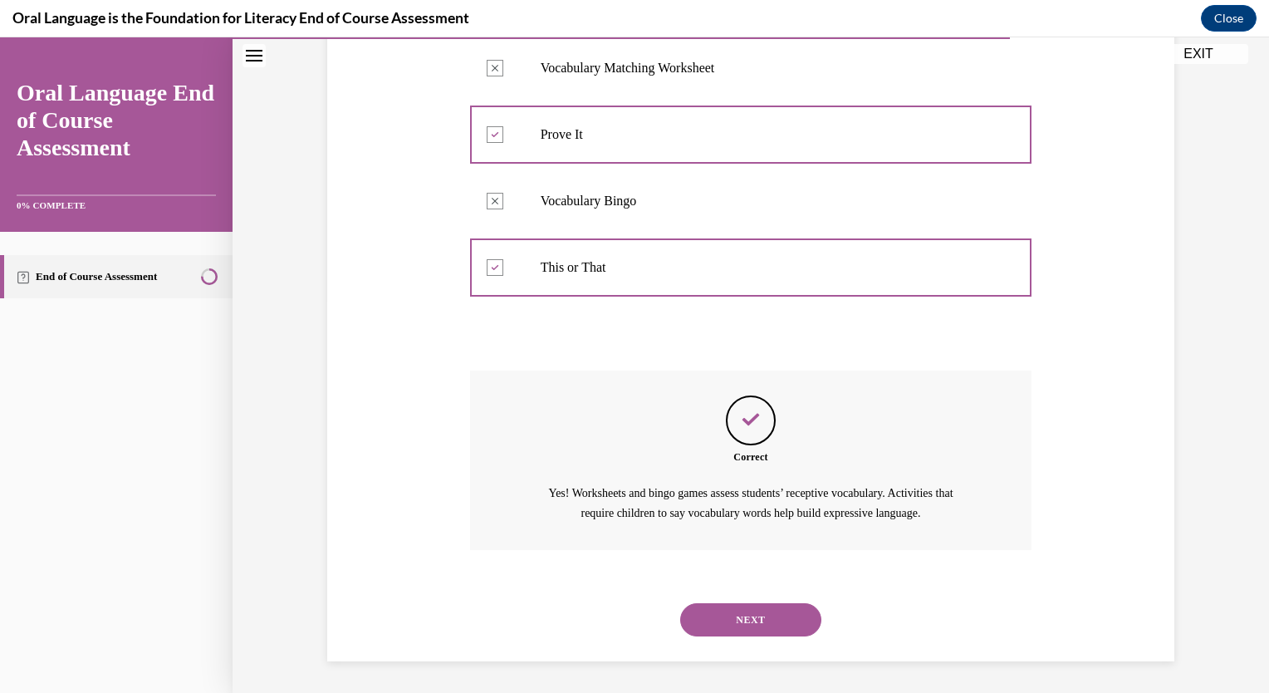
click at [734, 623] on button "NEXT" at bounding box center [750, 619] width 141 height 33
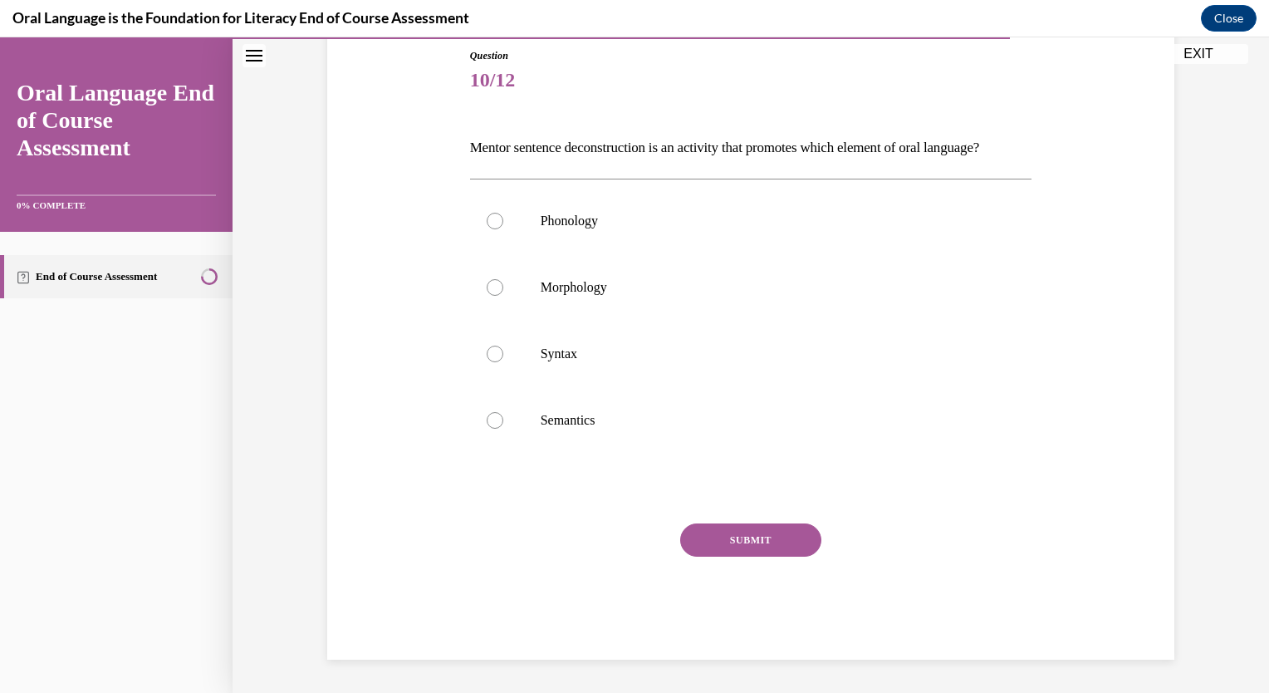
scroll to position [185, 0]
click at [480, 373] on label "Syntax" at bounding box center [751, 354] width 562 height 66
click at [487, 362] on input "Syntax" at bounding box center [495, 353] width 17 height 17
radio input "true"
click at [762, 556] on button "SUBMIT" at bounding box center [750, 539] width 141 height 33
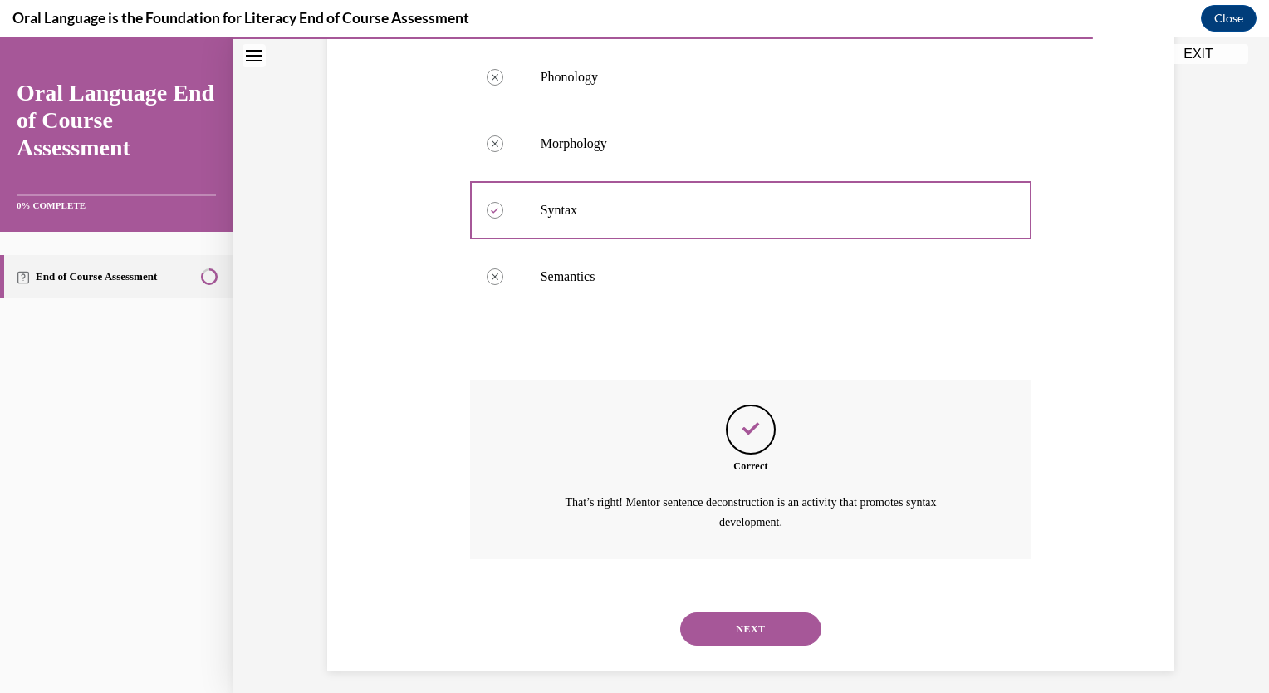
scroll to position [365, 0]
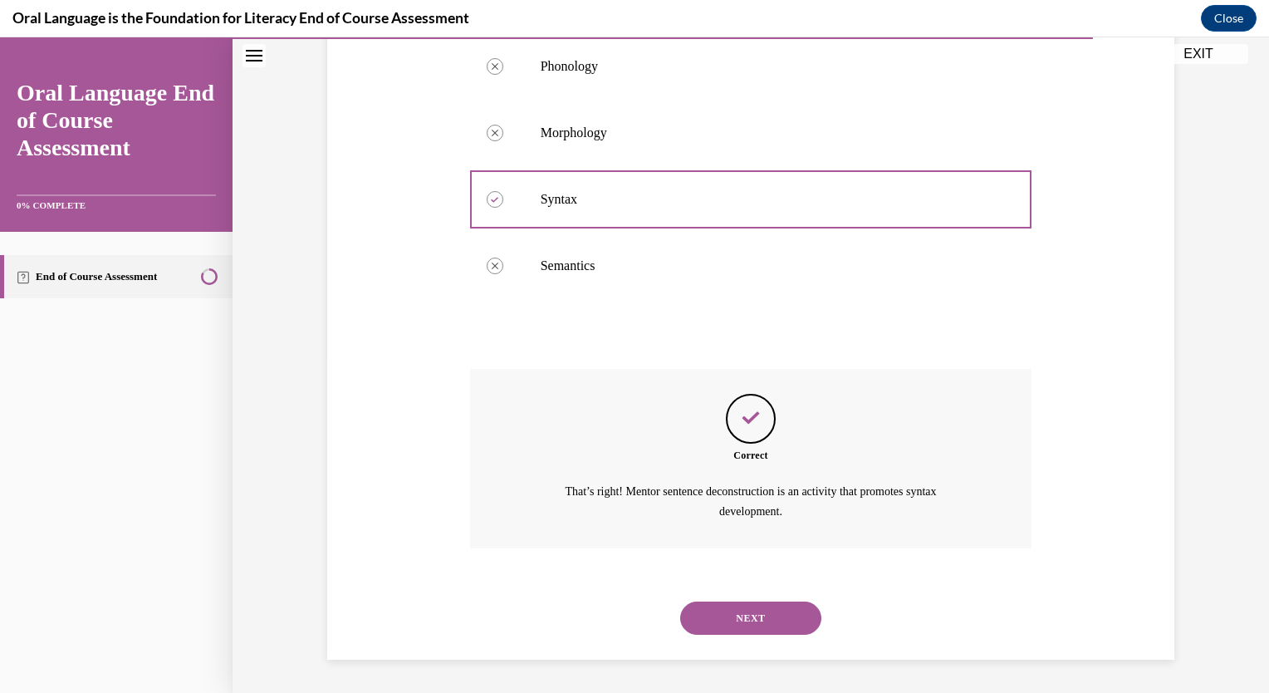
click at [754, 638] on div "NEXT" at bounding box center [751, 618] width 562 height 66
click at [757, 609] on button "NEXT" at bounding box center [750, 617] width 141 height 33
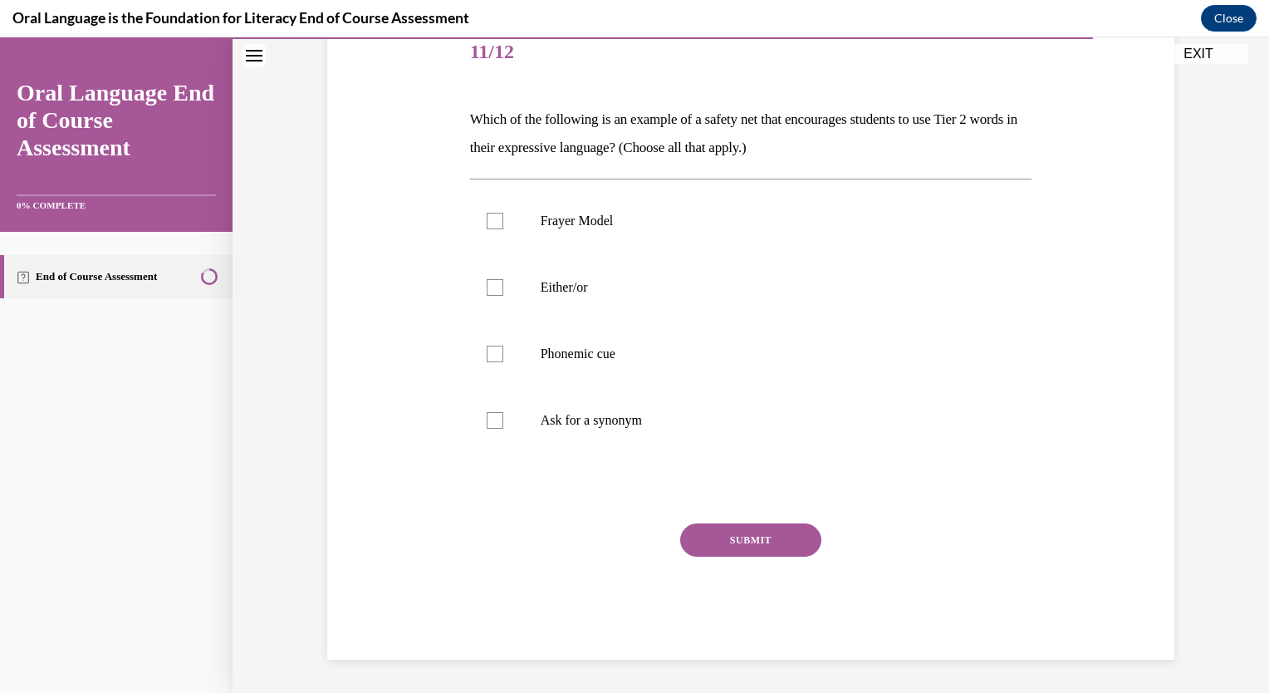
scroll to position [185, 0]
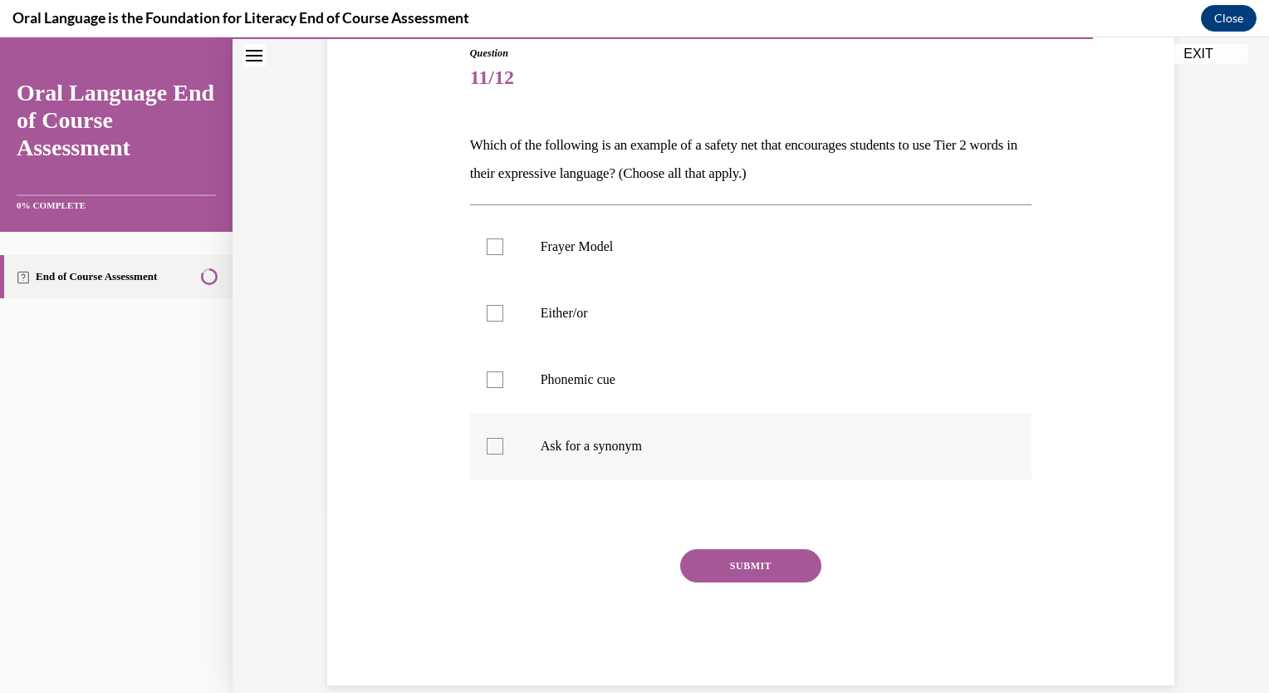
click at [487, 444] on div at bounding box center [495, 446] width 17 height 17
click at [487, 444] on input "Ask for a synonym" at bounding box center [495, 446] width 17 height 17
checkbox input "true"
click at [781, 571] on button "SUBMIT" at bounding box center [750, 565] width 141 height 33
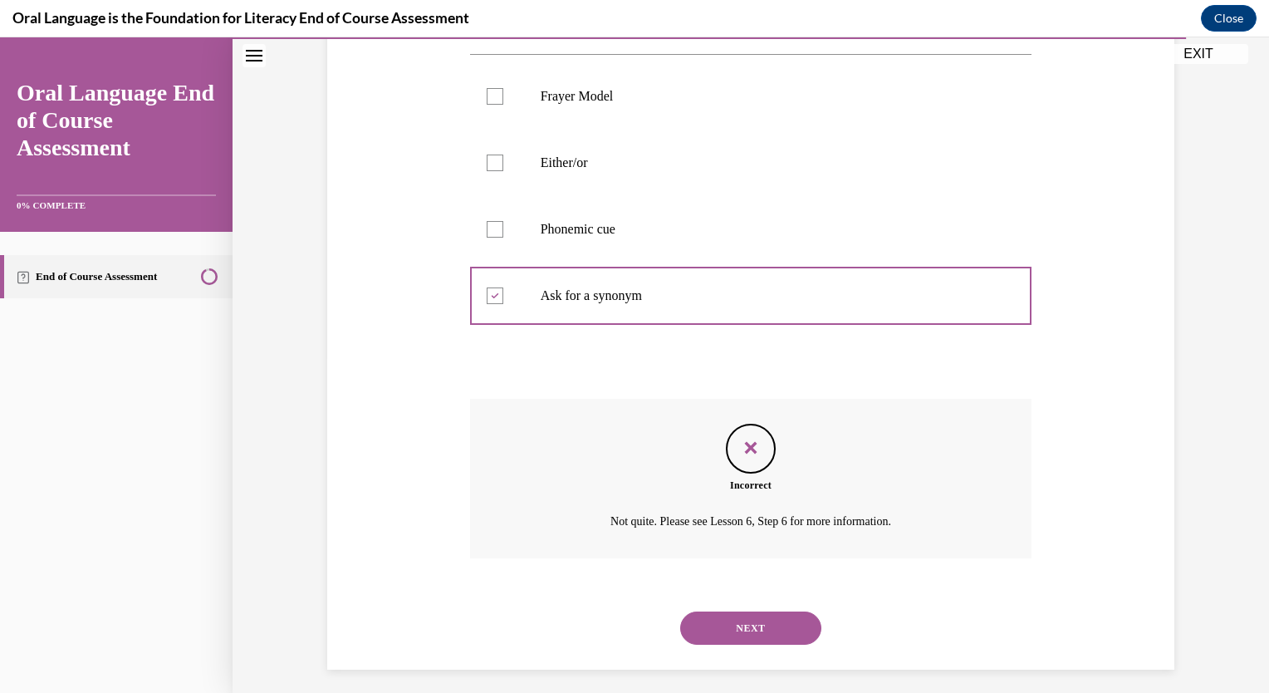
scroll to position [345, 0]
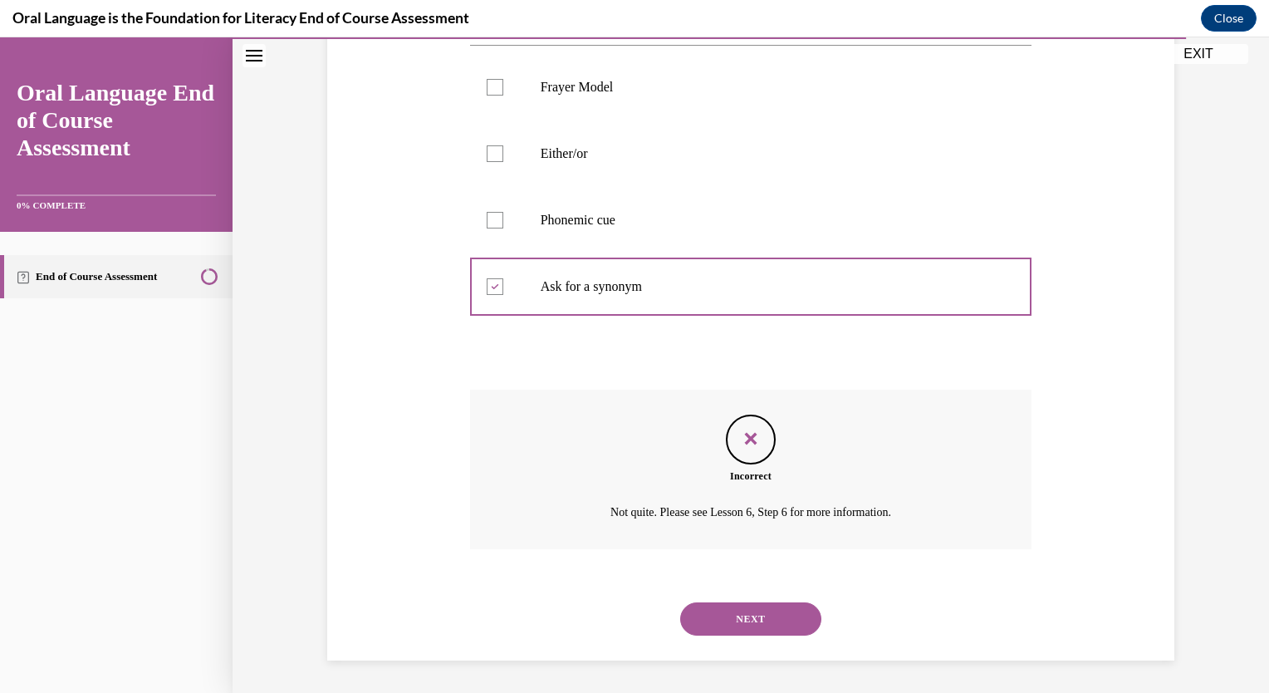
click at [754, 625] on button "NEXT" at bounding box center [750, 618] width 141 height 33
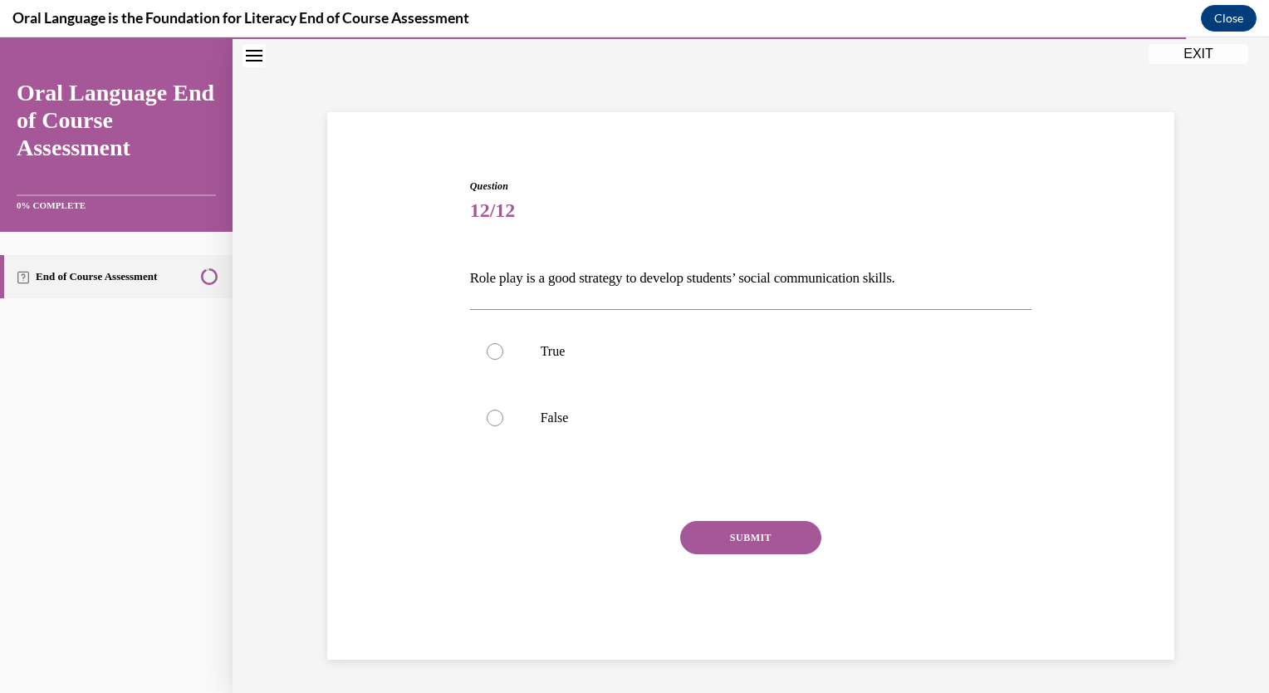
scroll to position [52, 0]
click at [488, 358] on div at bounding box center [495, 351] width 17 height 17
click at [488, 358] on input "True" at bounding box center [495, 351] width 17 height 17
radio input "true"
click at [708, 524] on button "SUBMIT" at bounding box center [750, 537] width 141 height 33
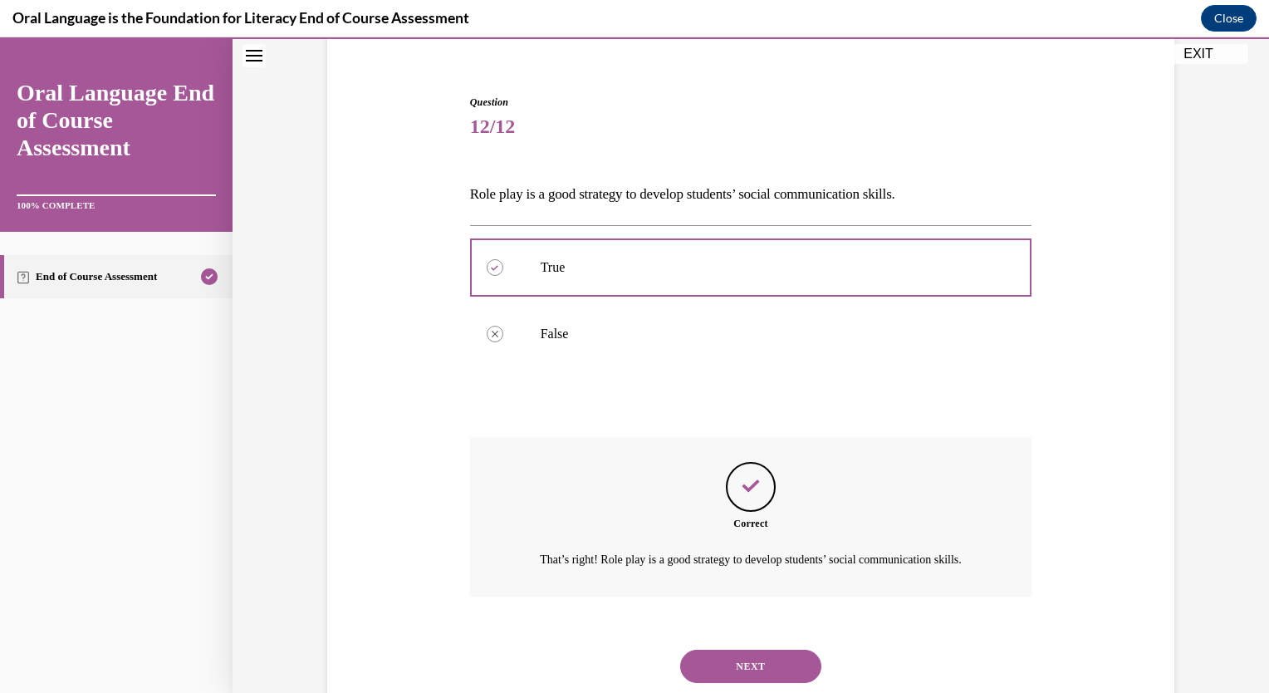
scroll to position [203, 0]
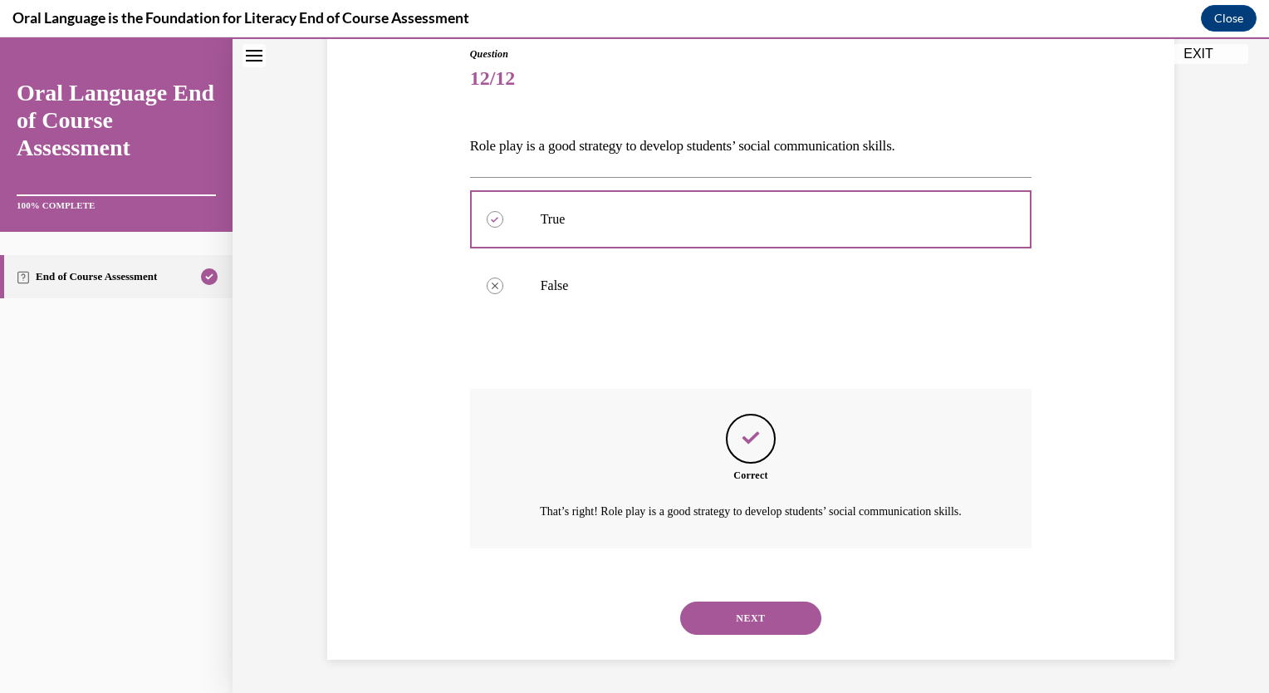
click at [750, 609] on button "NEXT" at bounding box center [750, 617] width 141 height 33
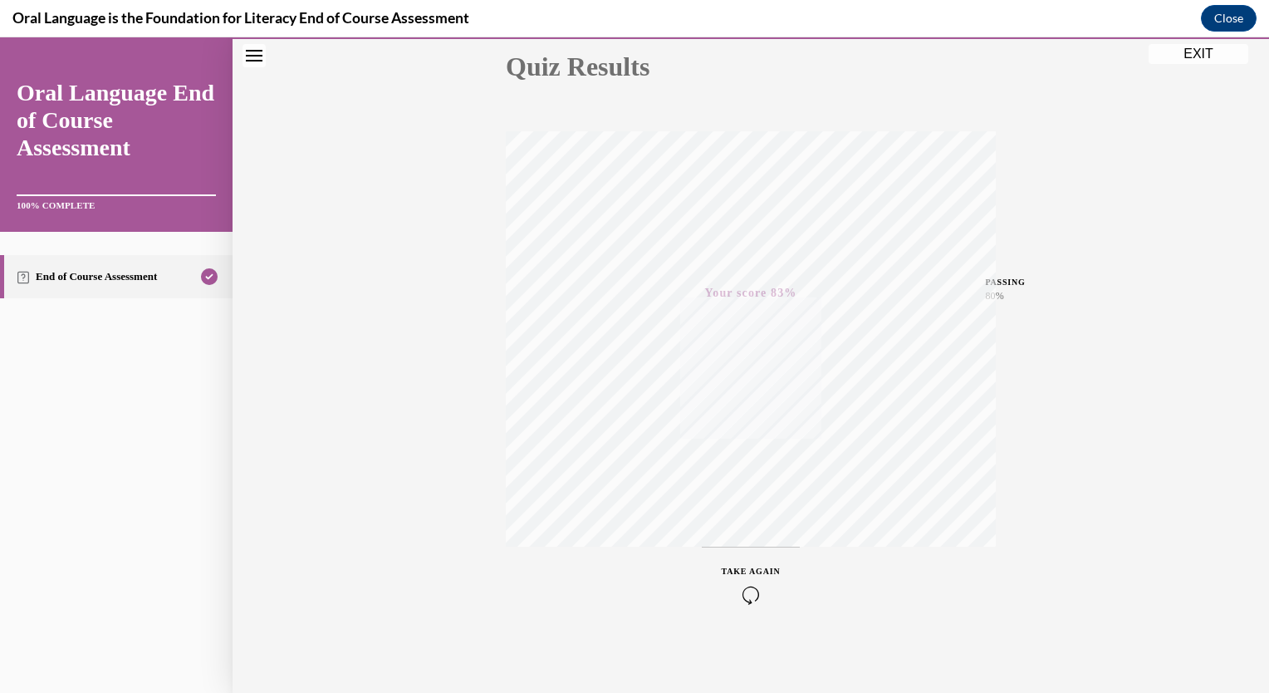
scroll to position [195, 0]
click at [1185, 53] on button "EXIT" at bounding box center [1199, 54] width 100 height 20
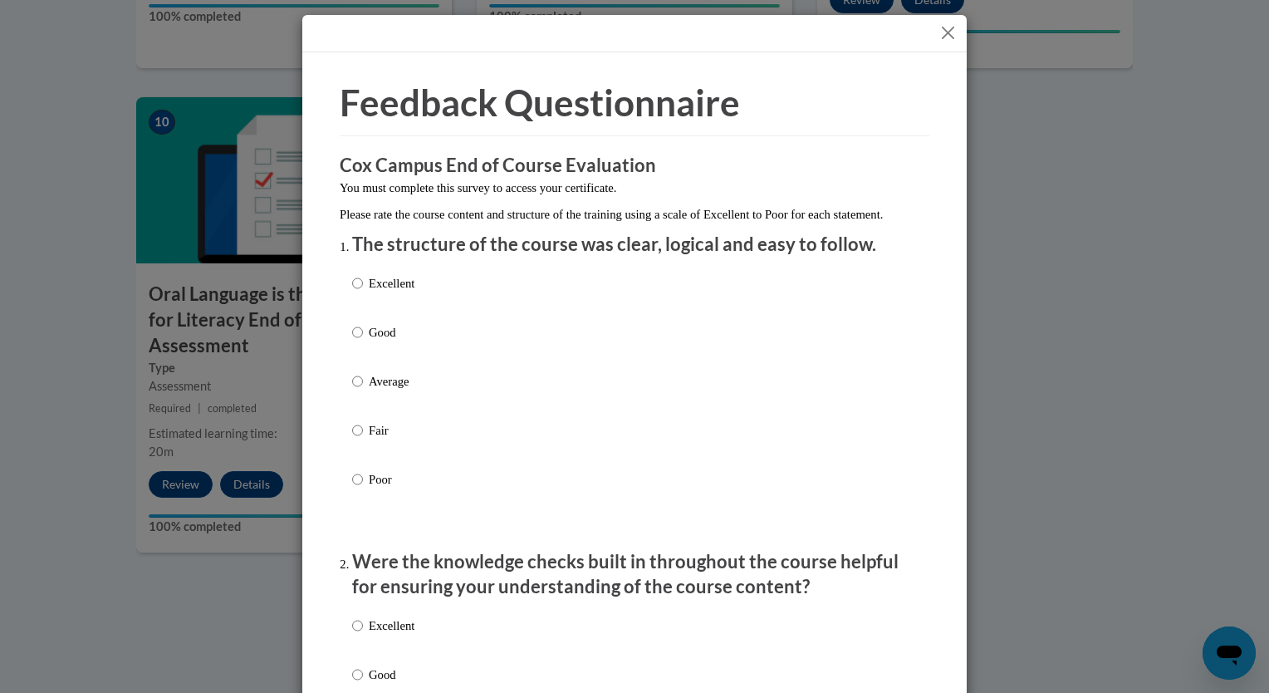
click at [355, 362] on label "Good" at bounding box center [383, 345] width 62 height 45
click at [355, 341] on input "Good" at bounding box center [357, 332] width 11 height 18
radio input "true"
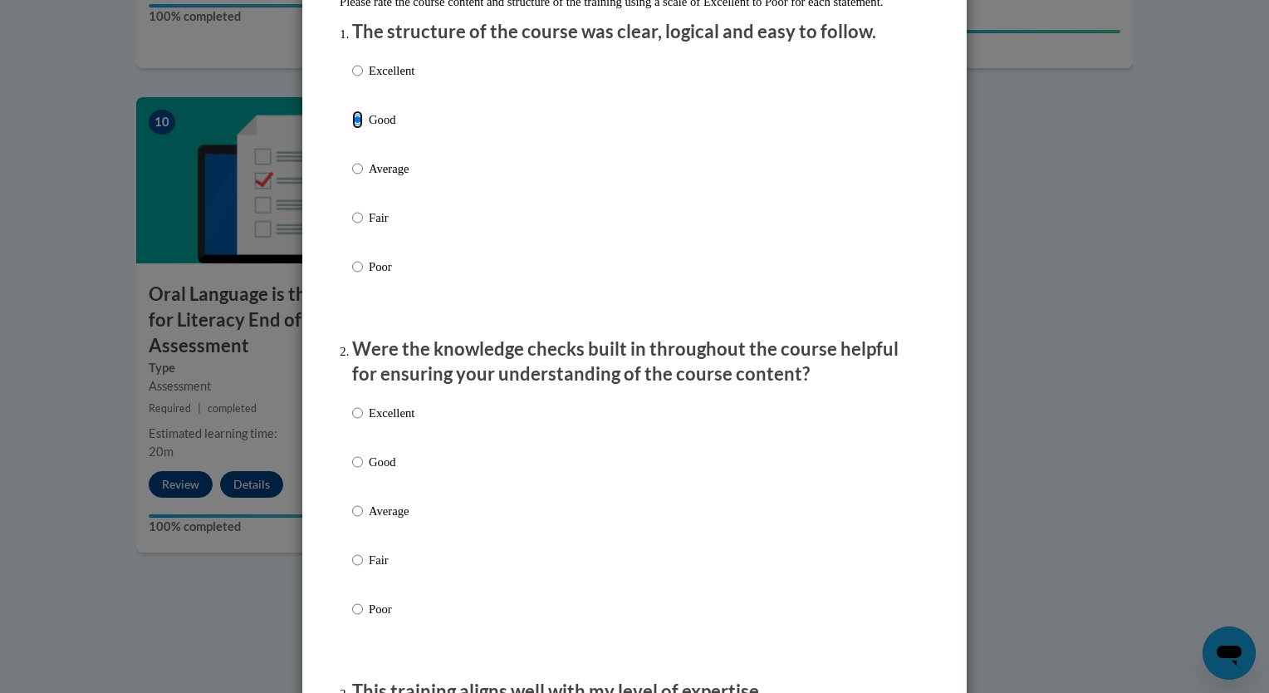
scroll to position [295, 0]
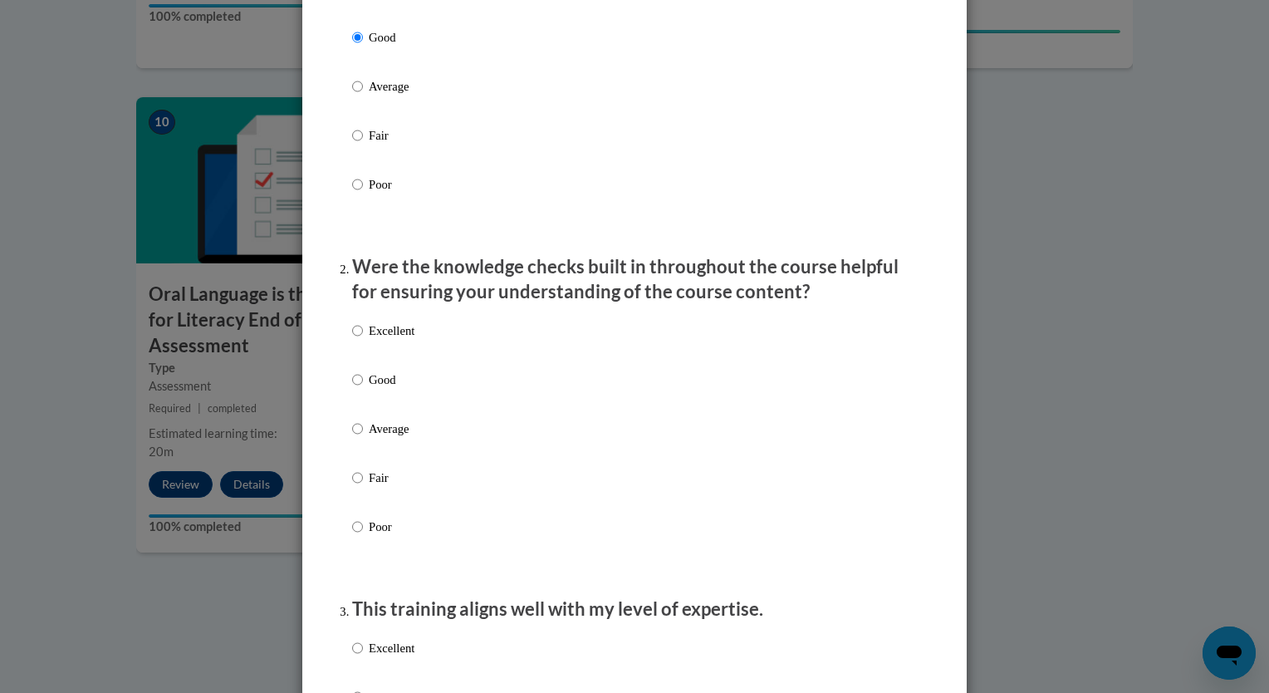
click at [353, 407] on label "Good" at bounding box center [383, 392] width 62 height 45
click at [353, 389] on input "Good" at bounding box center [357, 379] width 11 height 18
radio input "true"
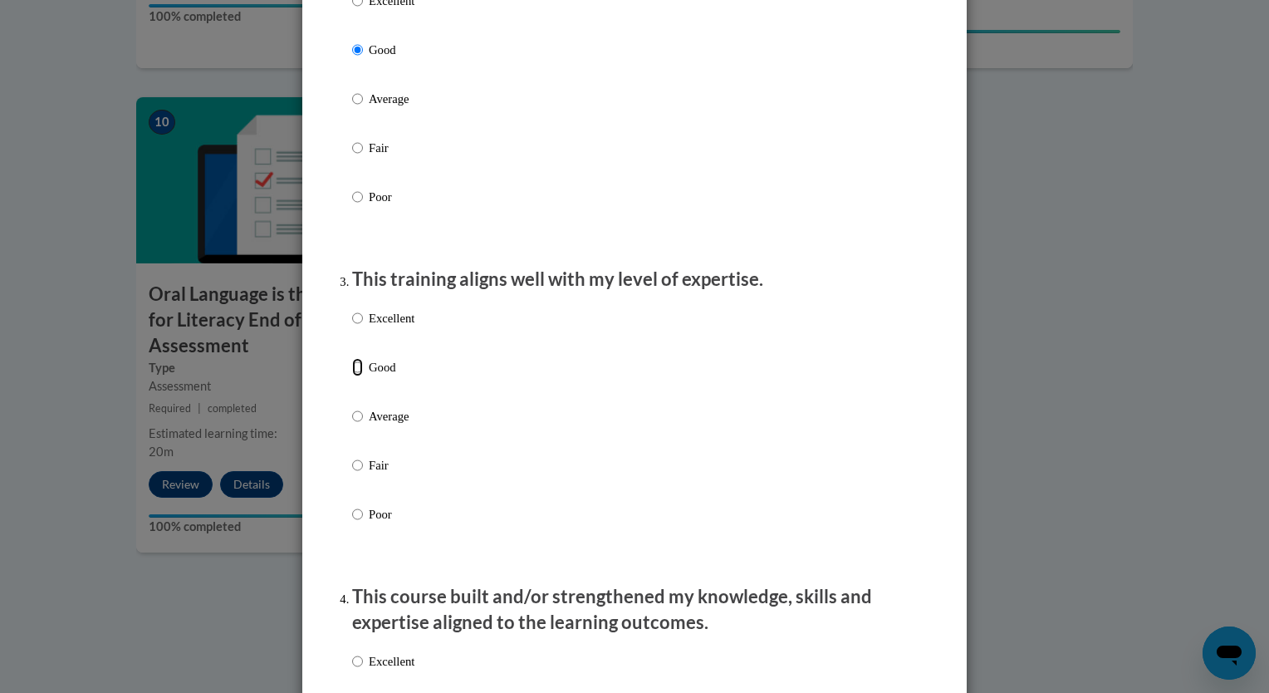
click at [355, 376] on input "Good" at bounding box center [357, 367] width 11 height 18
radio input "true"
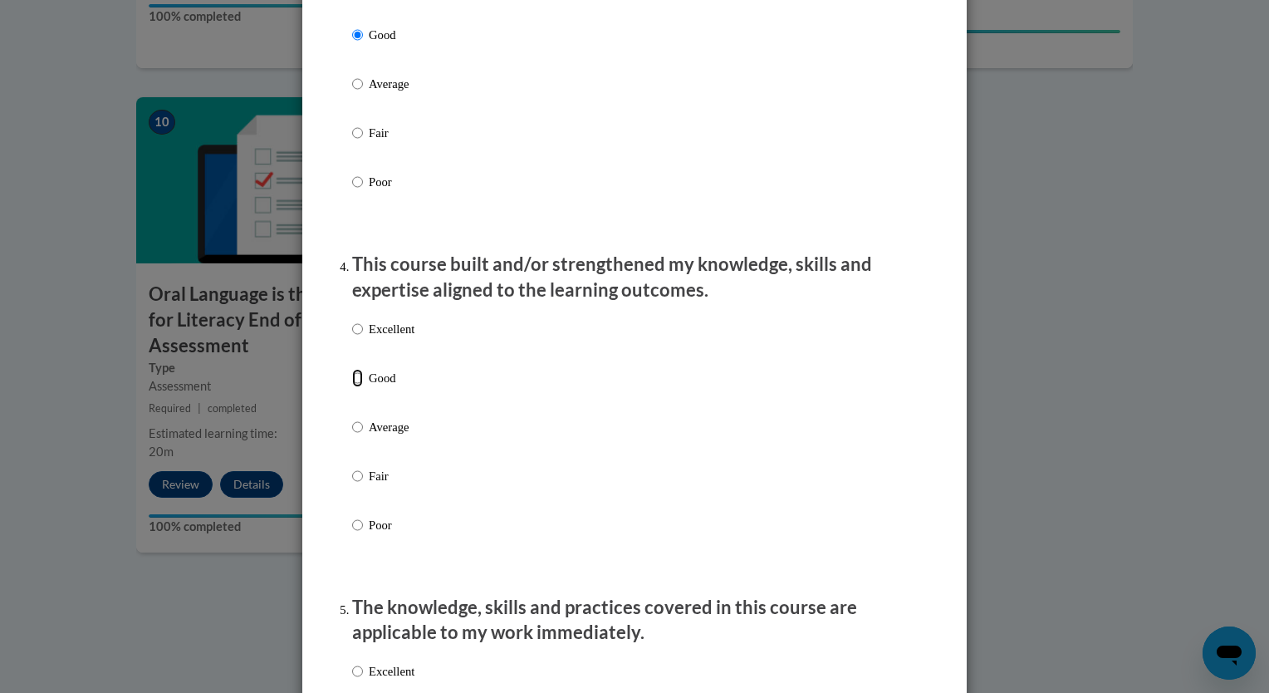
click at [352, 387] on input "Good" at bounding box center [357, 378] width 11 height 18
radio input "true"
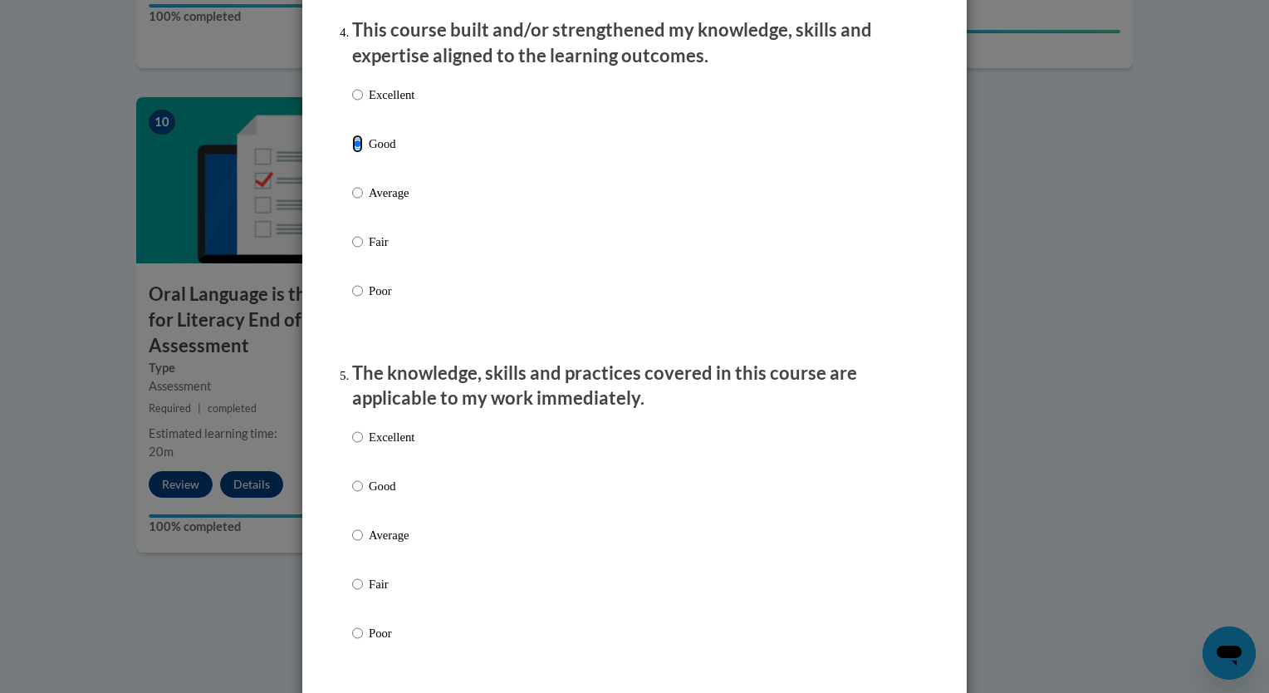
scroll to position [1272, 0]
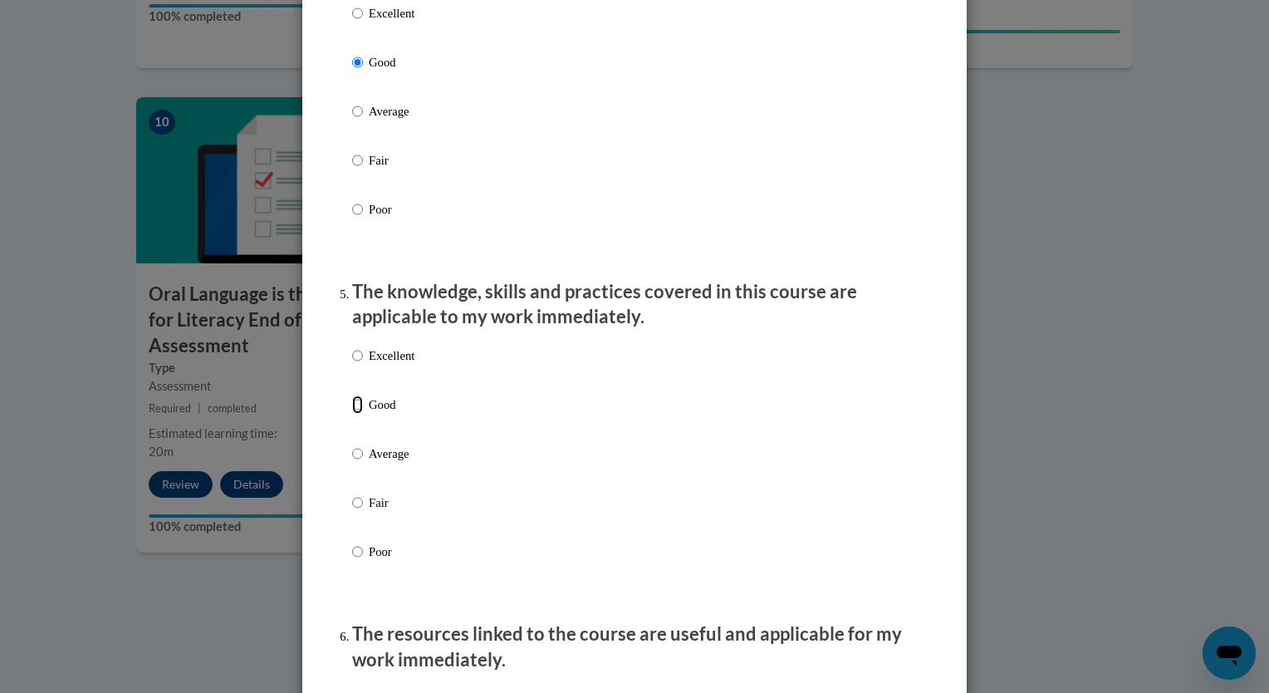
click at [352, 414] on input "Good" at bounding box center [357, 404] width 11 height 18
radio input "true"
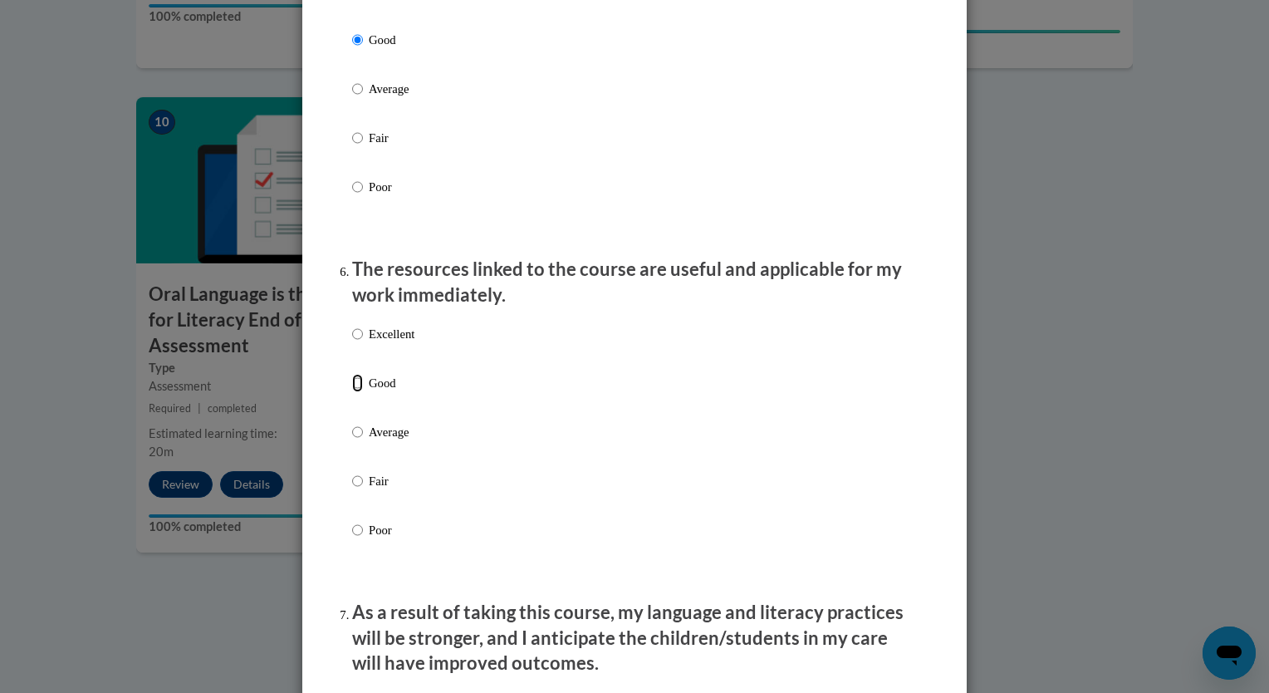
click at [352, 392] on input "Good" at bounding box center [357, 383] width 11 height 18
radio input "true"
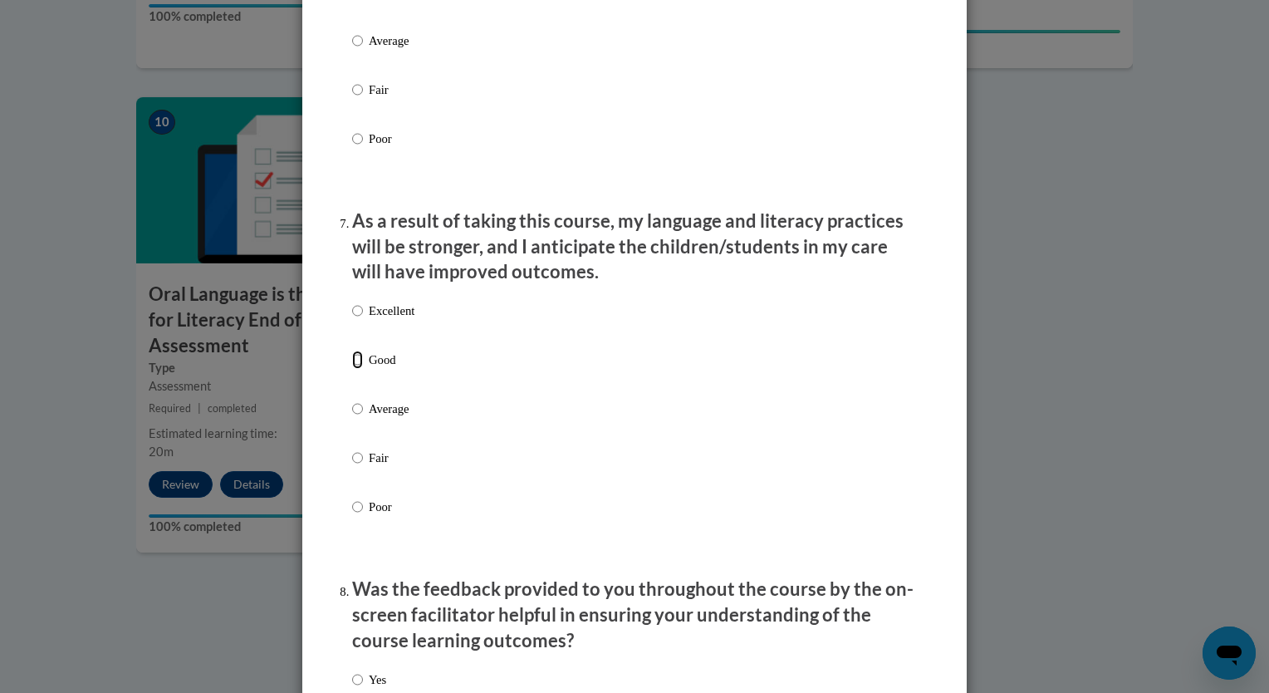
click at [354, 369] on input "Good" at bounding box center [357, 359] width 11 height 18
radio input "true"
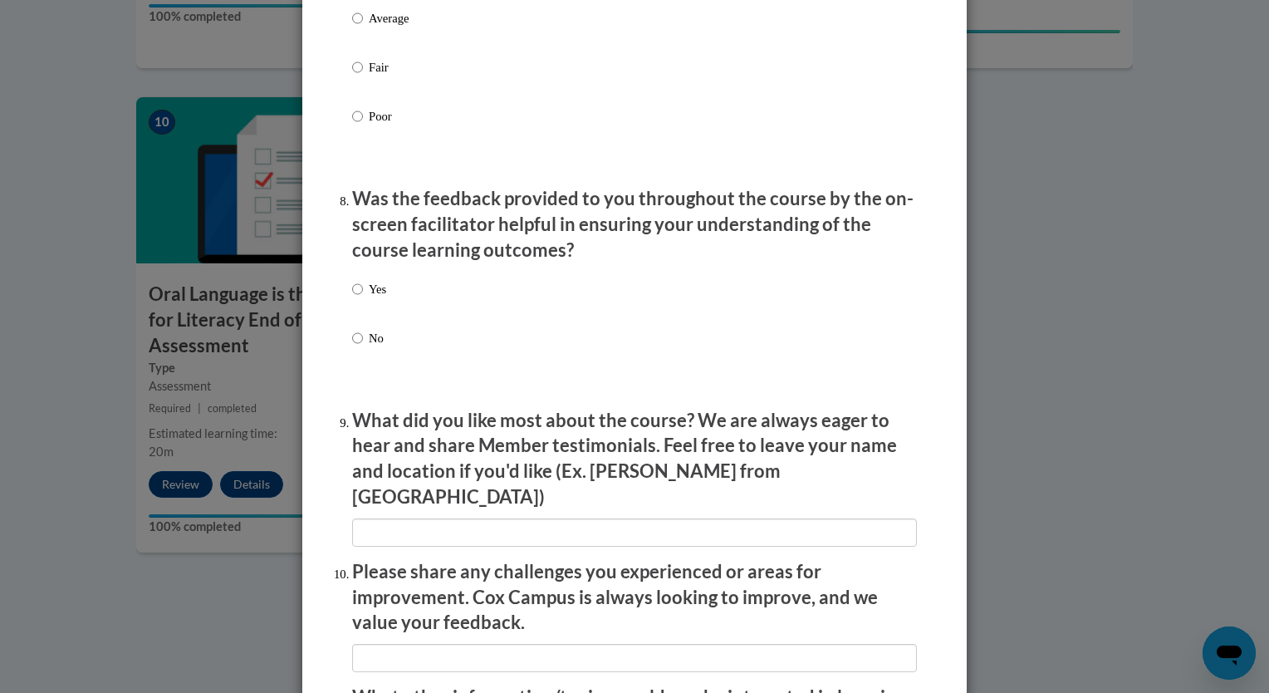
scroll to position [2445, 0]
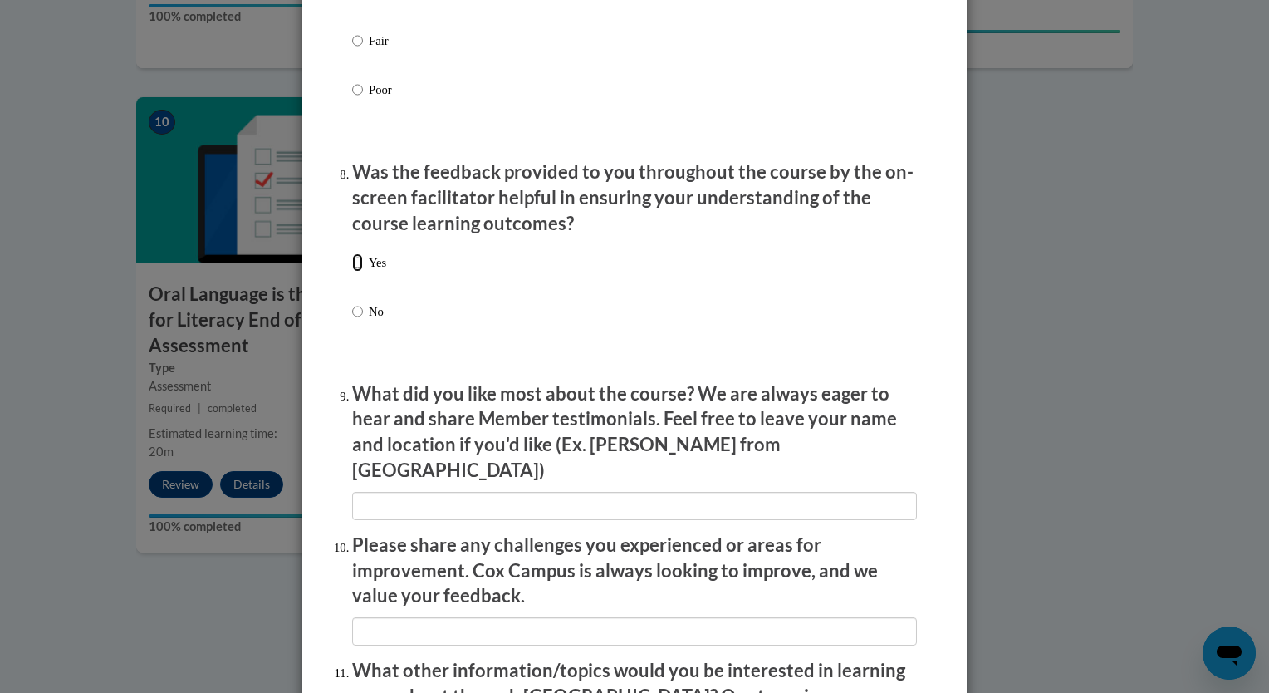
click at [352, 272] on input "Yes" at bounding box center [357, 262] width 11 height 18
radio input "true"
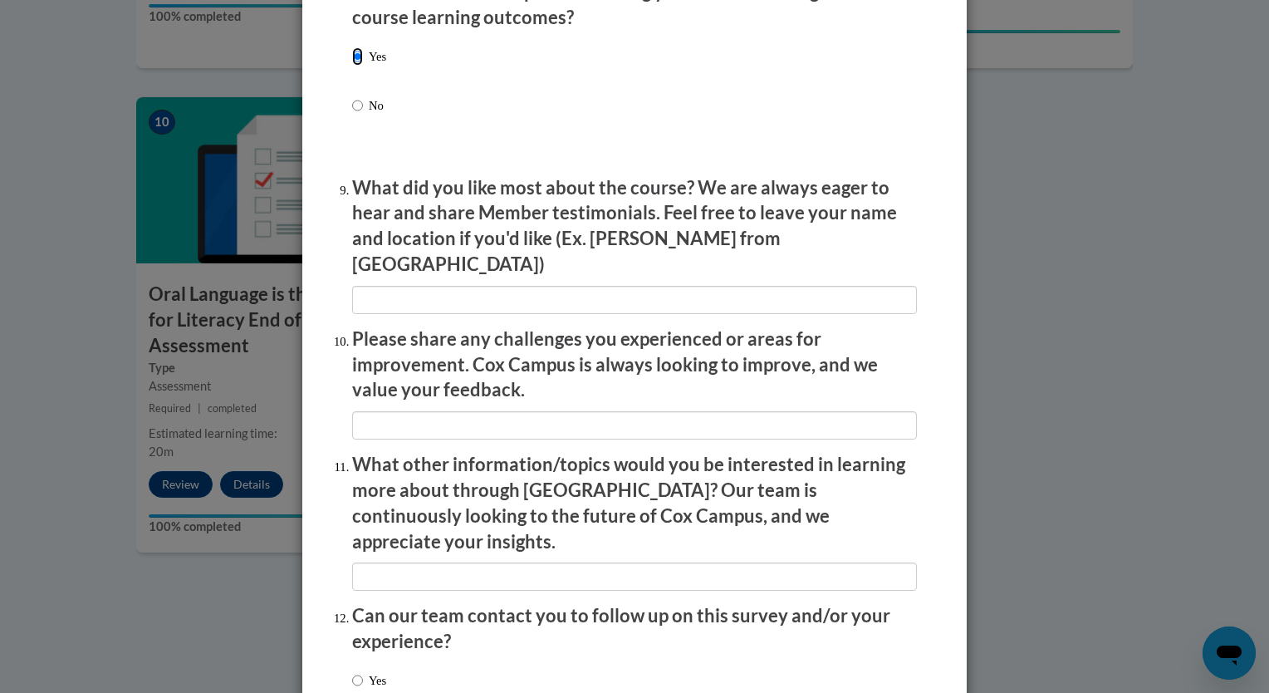
scroll to position [2653, 0]
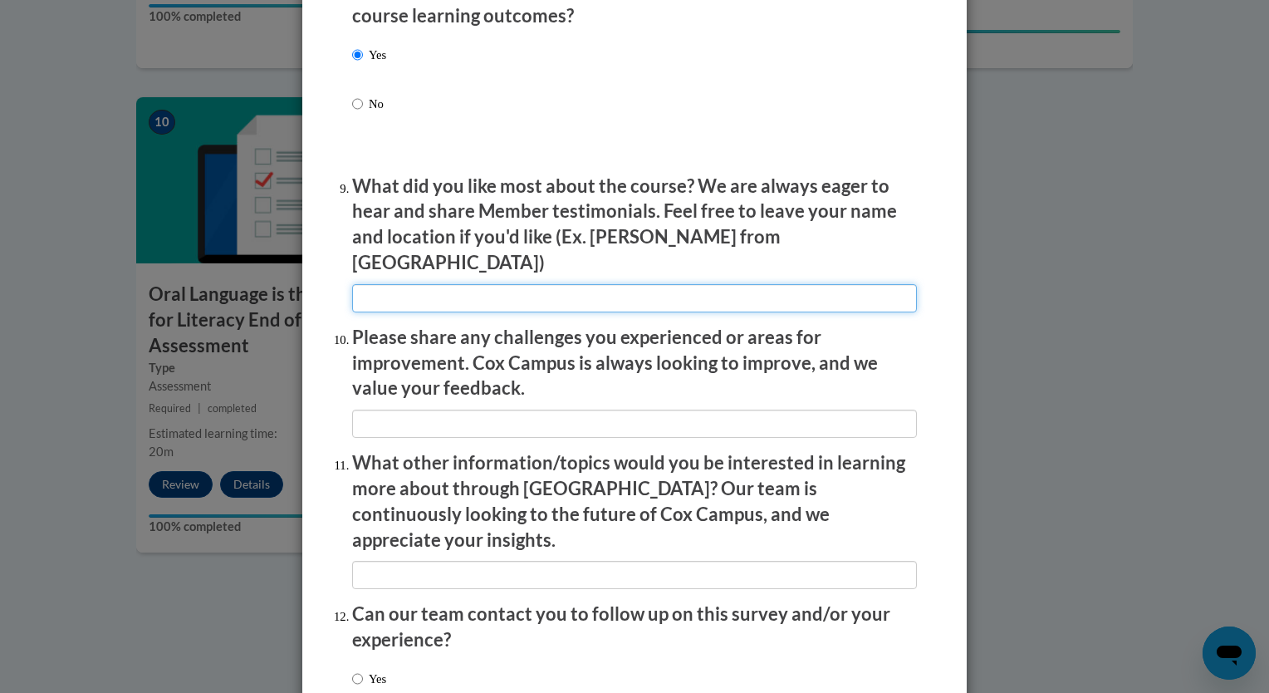
click at [537, 295] on input "textbox" at bounding box center [634, 298] width 565 height 28
type input "I liked that it was interactive, and I was able to put my input into some of th…"
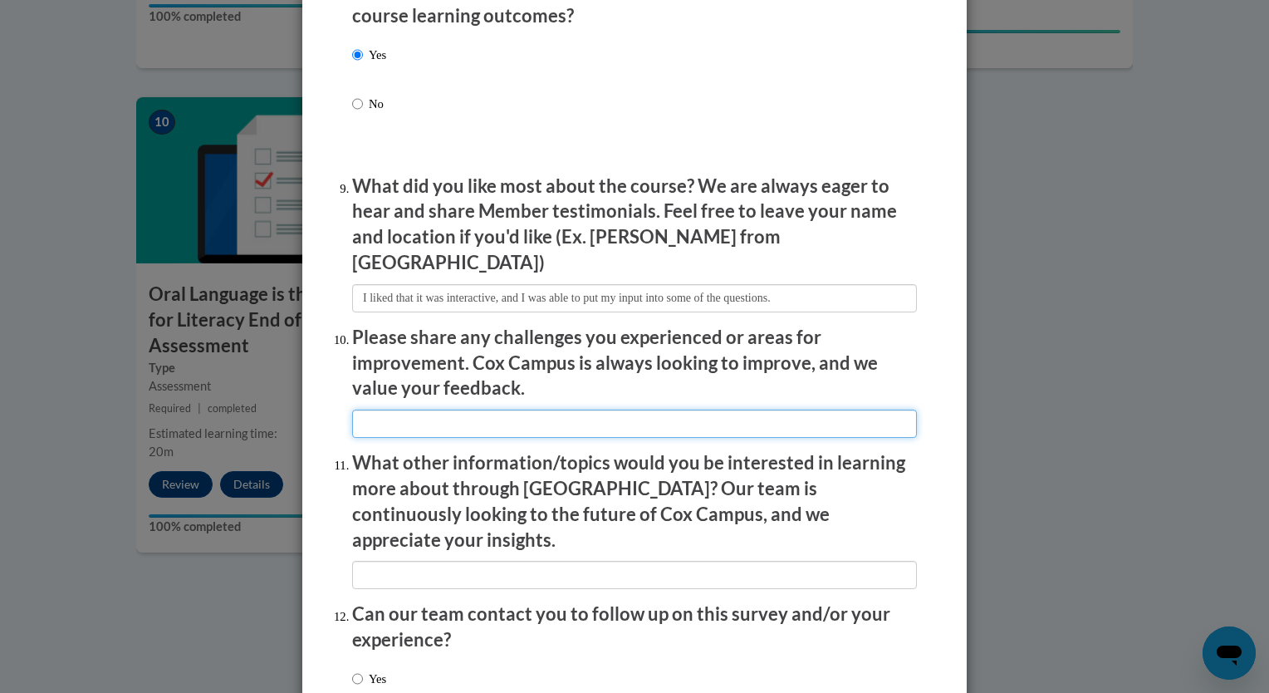
click at [482, 409] on input "textbox" at bounding box center [634, 423] width 565 height 28
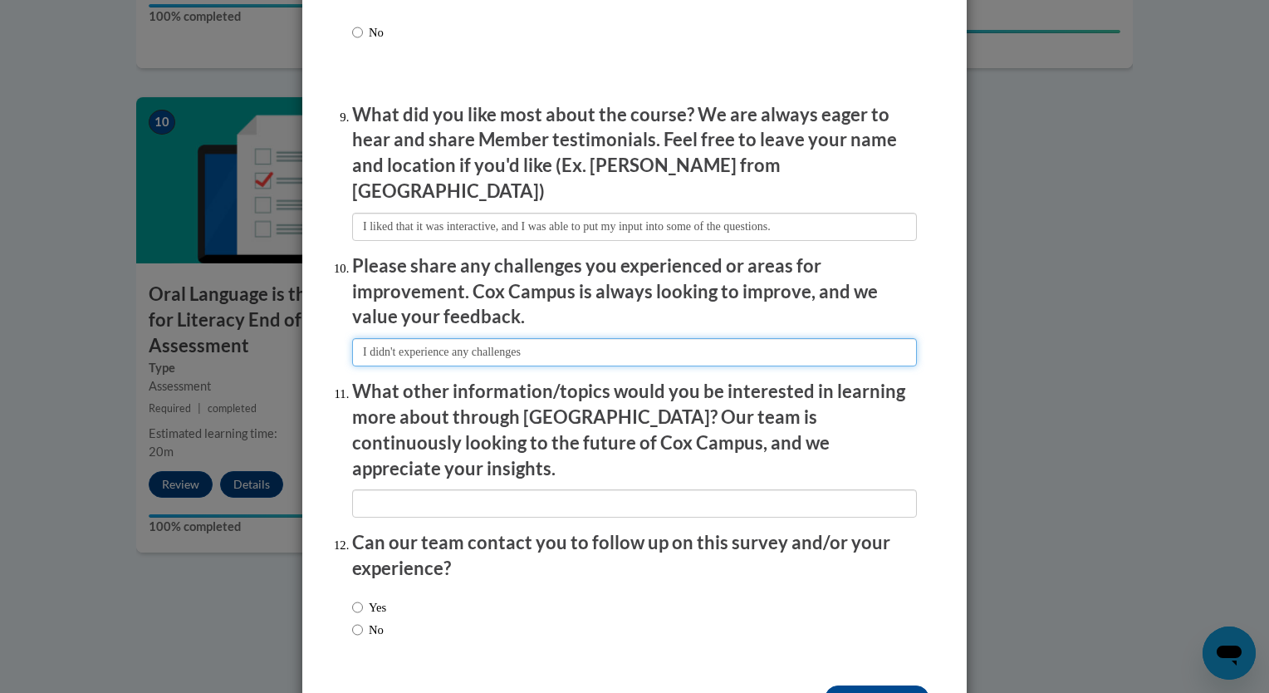
scroll to position [2766, 0]
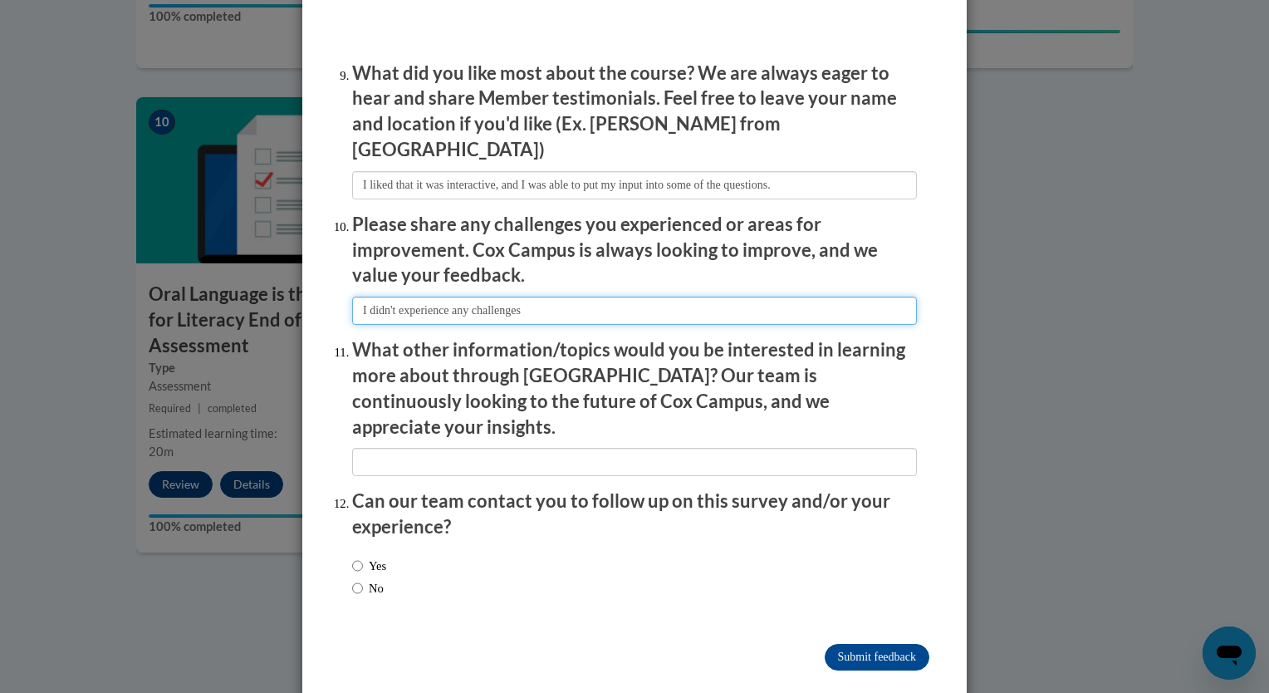
type input "I didn't experience any challenges"
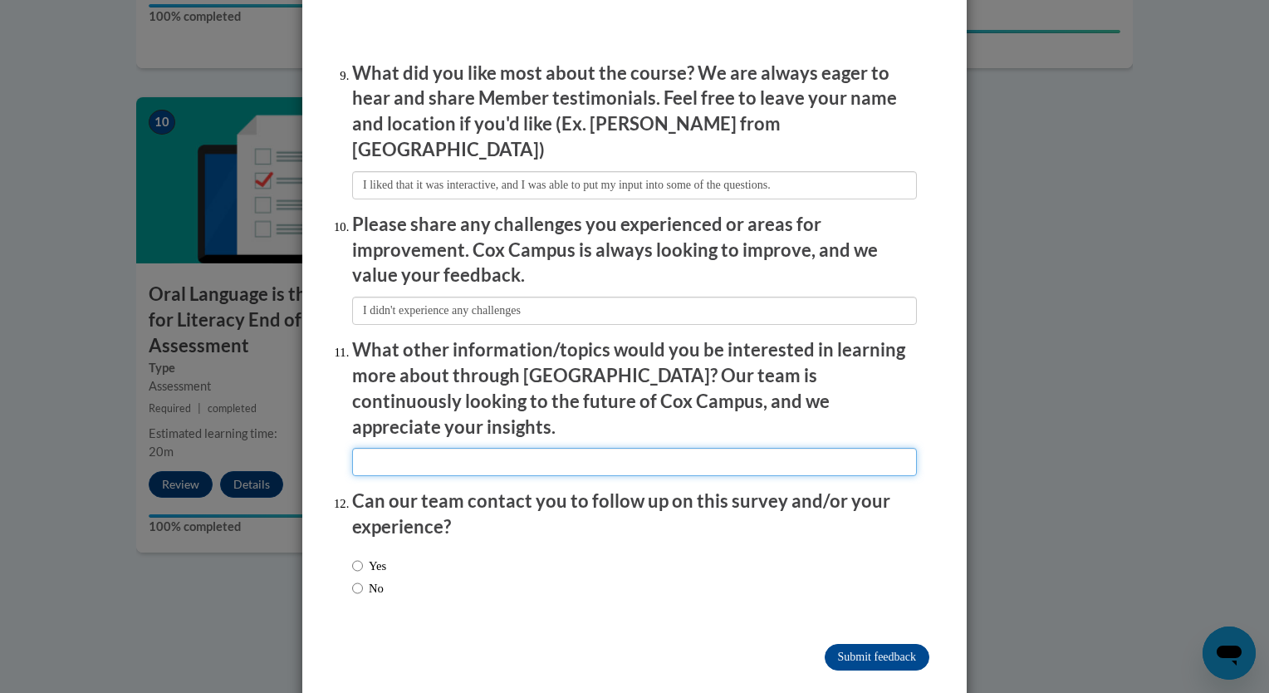
click at [476, 448] on input "textbox" at bounding box center [634, 462] width 565 height 28
type input "More about teaching"
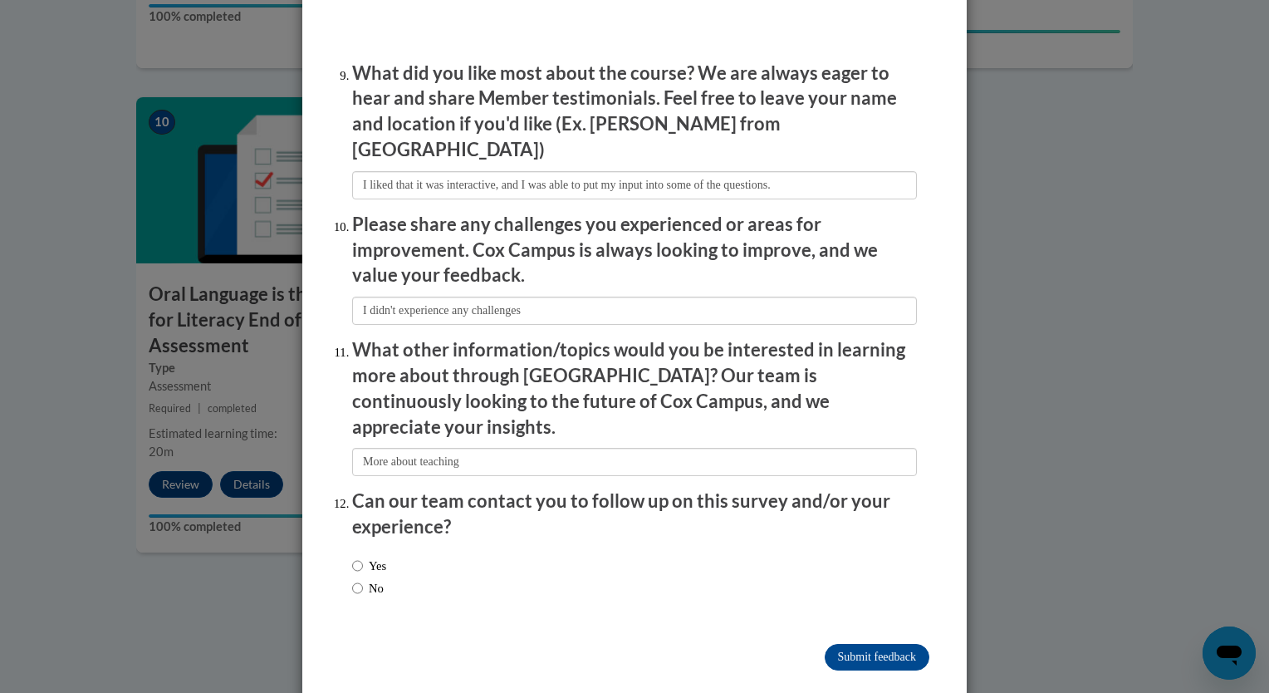
click at [362, 579] on label "No" at bounding box center [368, 588] width 32 height 18
click at [362, 579] on input "No" at bounding box center [357, 588] width 11 height 18
radio input "true"
click at [867, 644] on input "Submit feedback" at bounding box center [877, 657] width 105 height 27
